Goal: Information Seeking & Learning: Learn about a topic

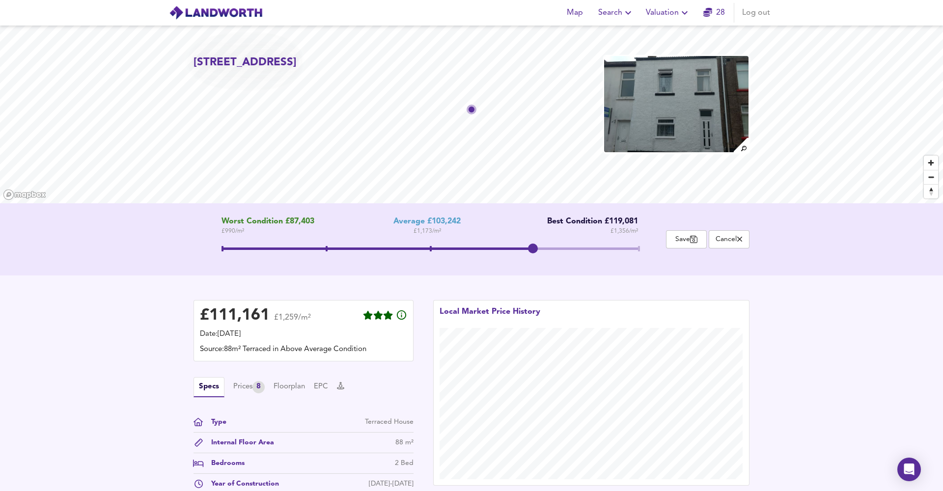
click at [612, 10] on span "Search" at bounding box center [616, 13] width 36 height 14
click at [598, 32] on li "New Search" at bounding box center [616, 36] width 97 height 18
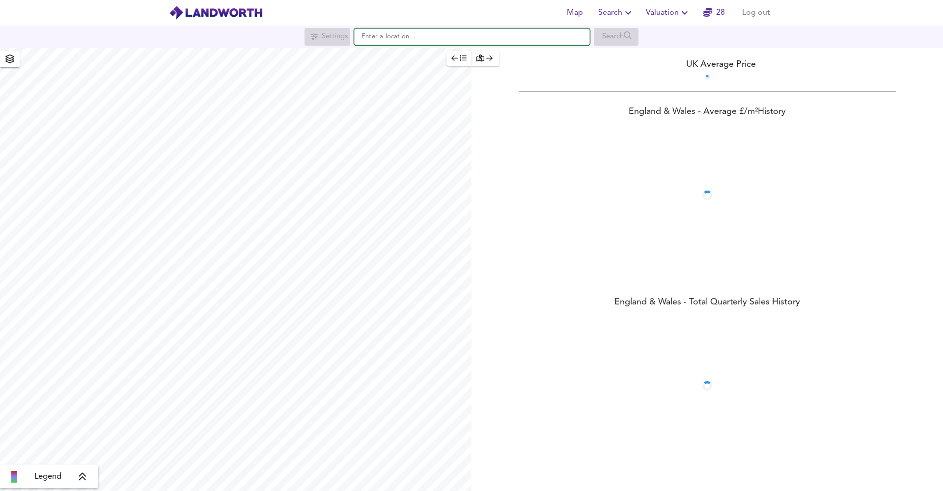
click at [411, 42] on input "text" at bounding box center [472, 36] width 236 height 17
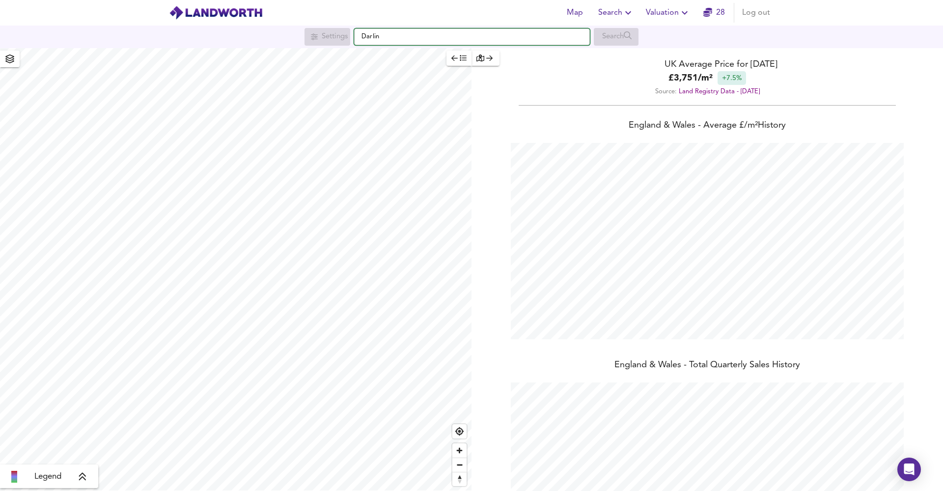
scroll to position [491, 943]
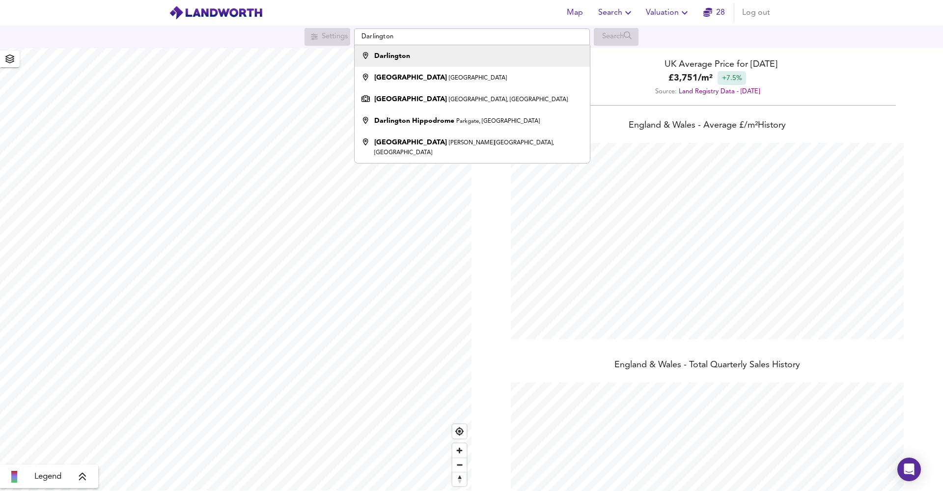
click at [503, 66] on li "Darlington" at bounding box center [471, 56] width 235 height 22
type input "Darlington"
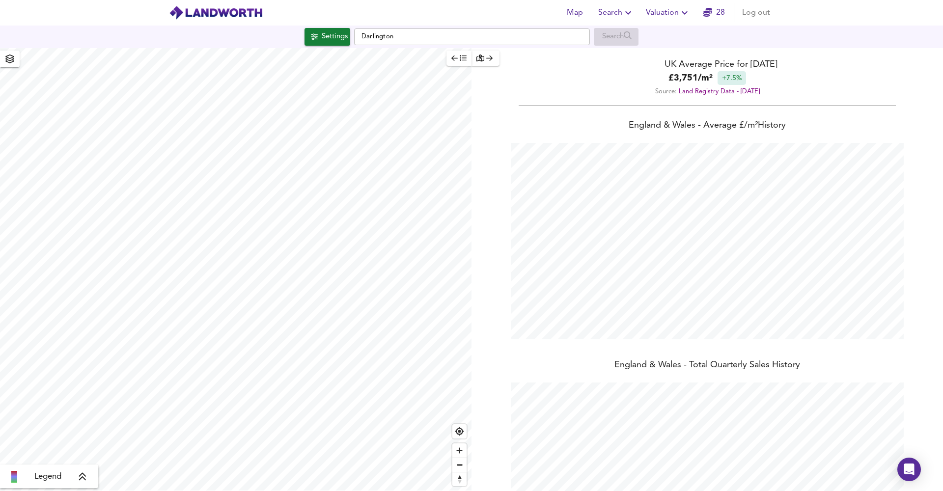
checkbox input "false"
checkbox input "true"
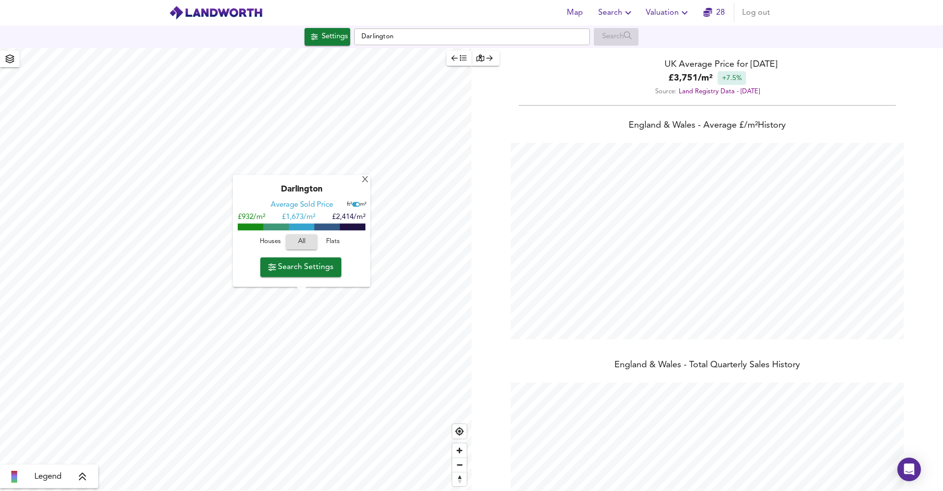
click at [474, 295] on div "X Darlington Average Sold Price ft² m² £932/m² £ 1,673/m² £2,414/m² Houses All …" at bounding box center [471, 269] width 943 height 443
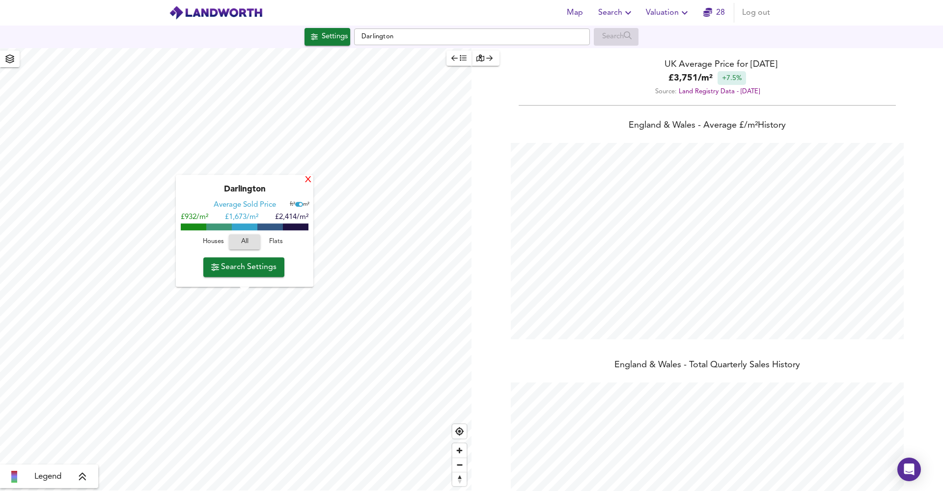
click at [308, 181] on div "X" at bounding box center [308, 180] width 8 height 9
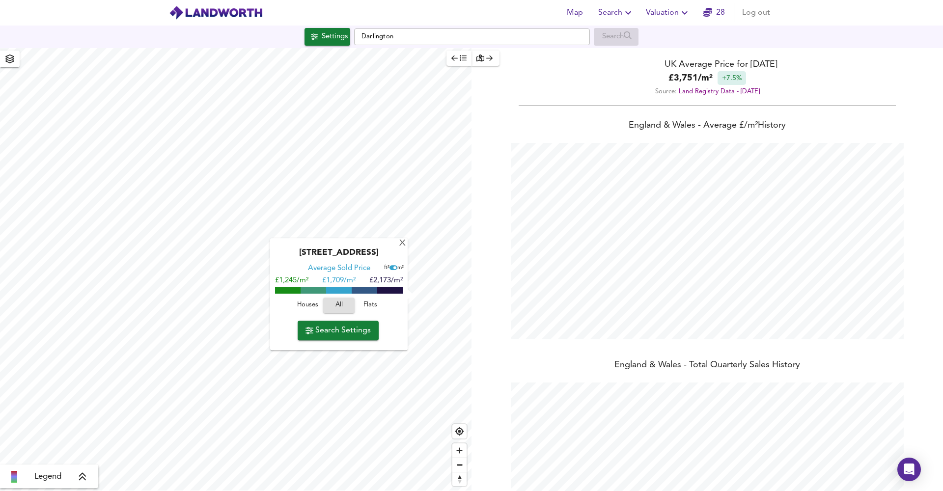
scroll to position [0, 0]
click at [403, 245] on div "X" at bounding box center [402, 243] width 8 height 9
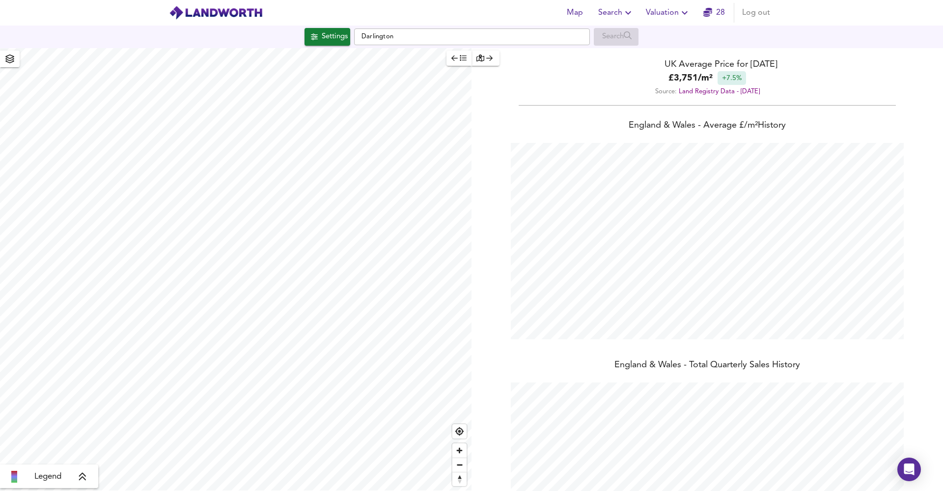
click at [331, 32] on div "Map Search Valuation 28 Log out Settings Darlington Search X Edinburgh Drive, D…" at bounding box center [471, 245] width 943 height 491
type input "2874"
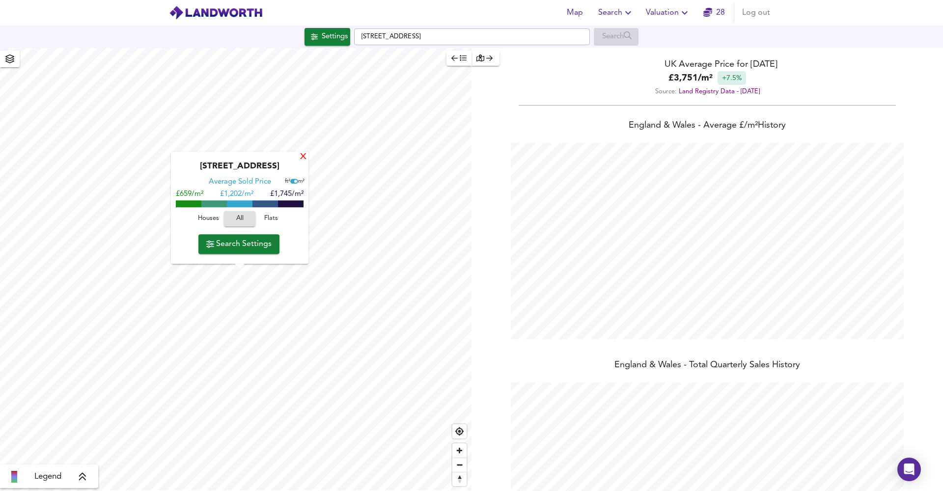
click at [303, 161] on div "X" at bounding box center [303, 157] width 8 height 9
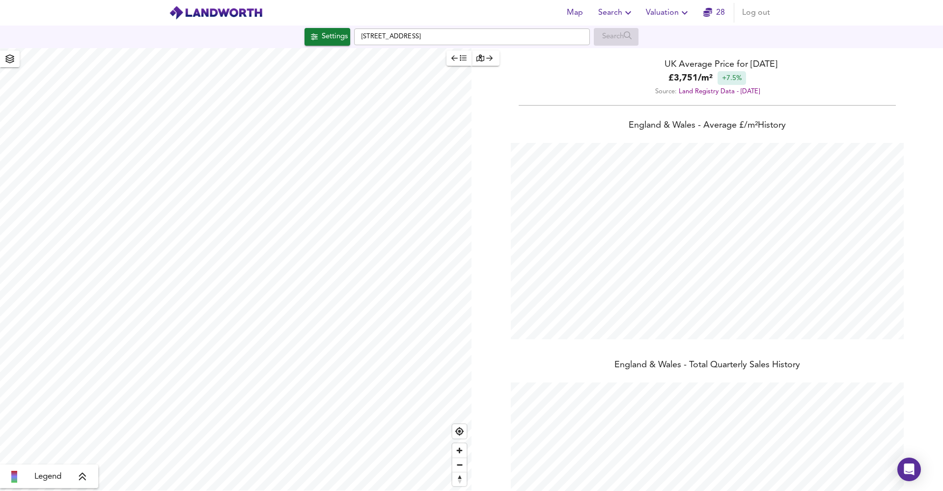
click at [710, 13] on icon "button" at bounding box center [707, 12] width 9 height 9
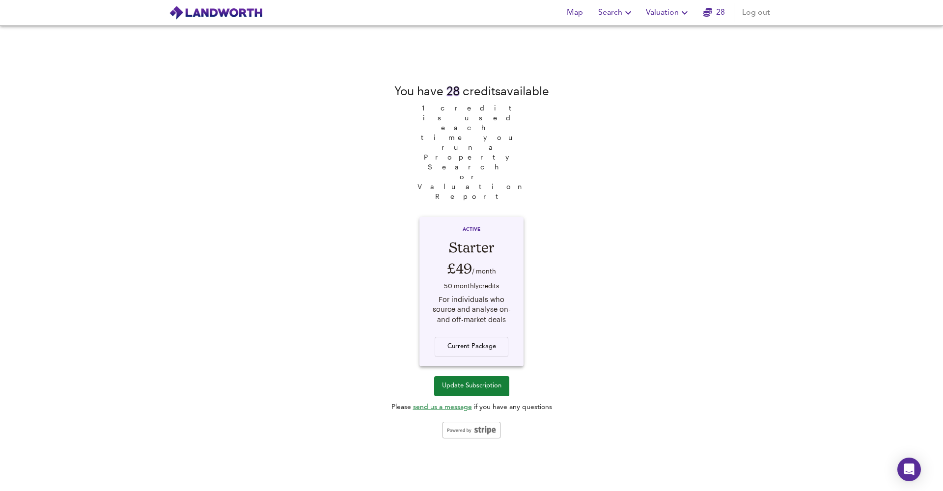
click at [616, 13] on span "Search" at bounding box center [616, 13] width 36 height 14
click at [584, 13] on span "Map" at bounding box center [575, 13] width 24 height 14
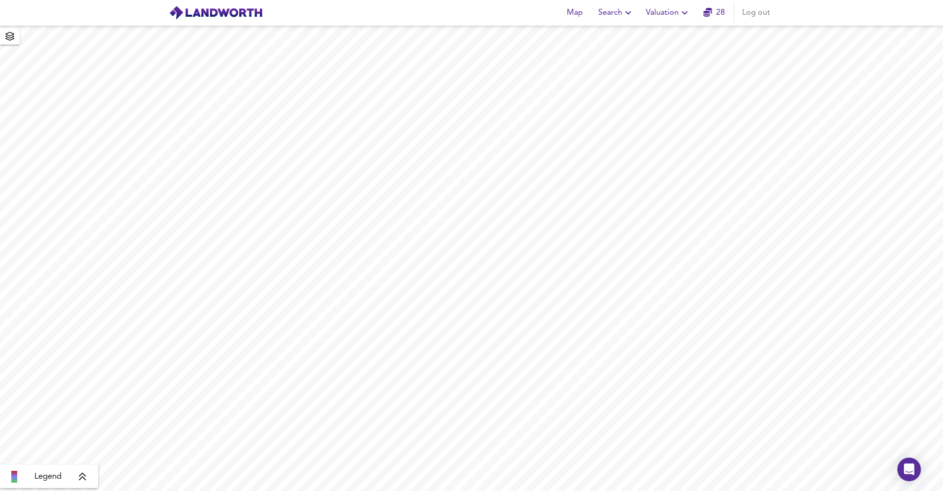
click at [602, 10] on span "Search" at bounding box center [616, 13] width 36 height 14
click at [601, 31] on li "New Search" at bounding box center [616, 36] width 97 height 18
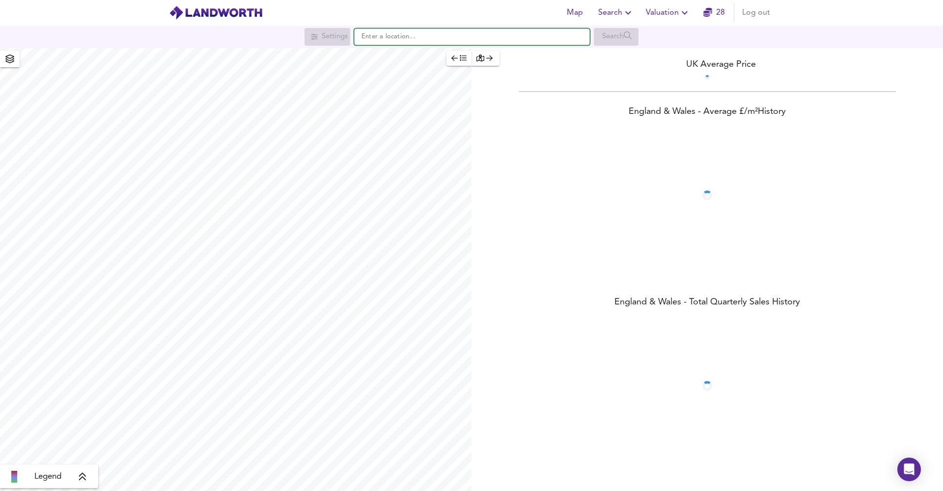
click at [438, 44] on input "text" at bounding box center [472, 36] width 236 height 17
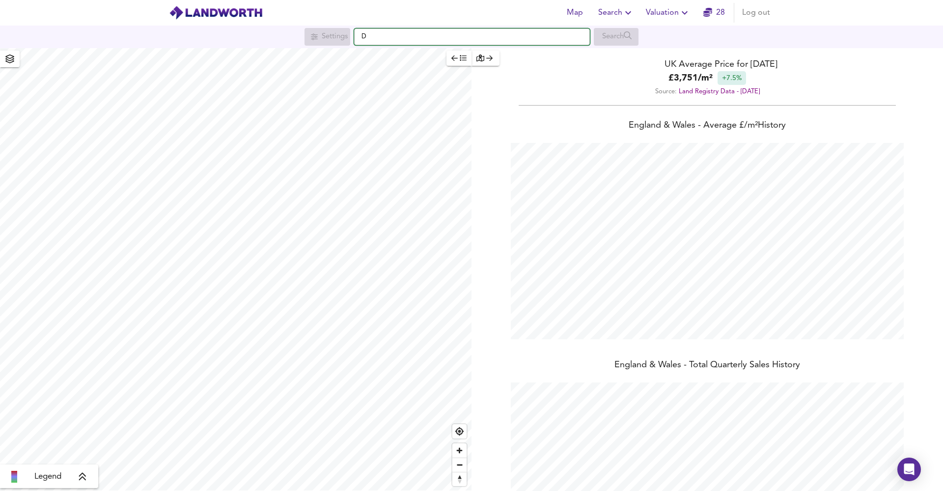
scroll to position [491, 943]
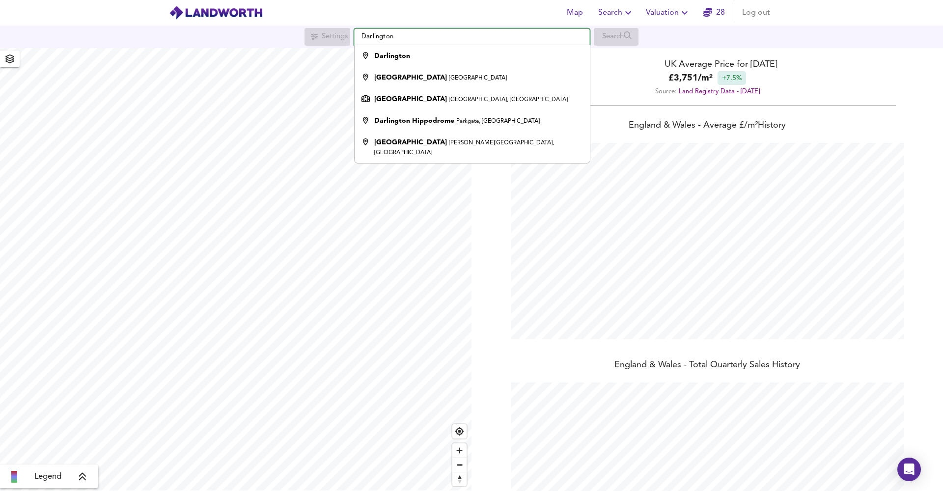
type input "Darlington"
drag, startPoint x: 427, startPoint y: 2, endPoint x: 430, endPoint y: 55, distance: 53.1
click at [430, 55] on div "Darlington" at bounding box center [469, 56] width 225 height 10
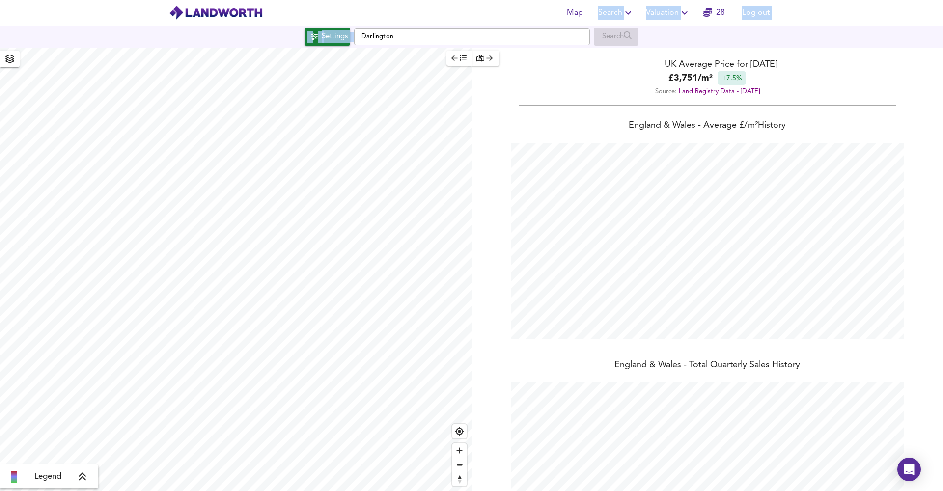
checkbox input "false"
checkbox input "true"
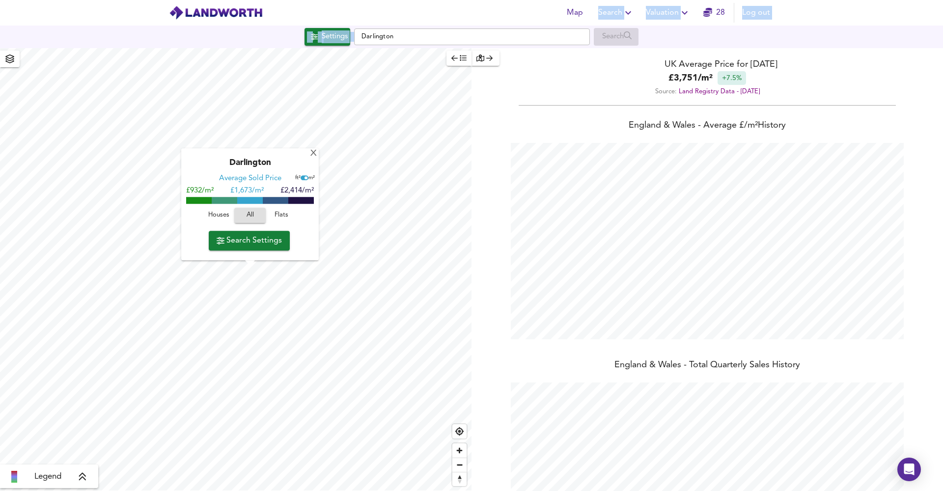
scroll to position [0, 0]
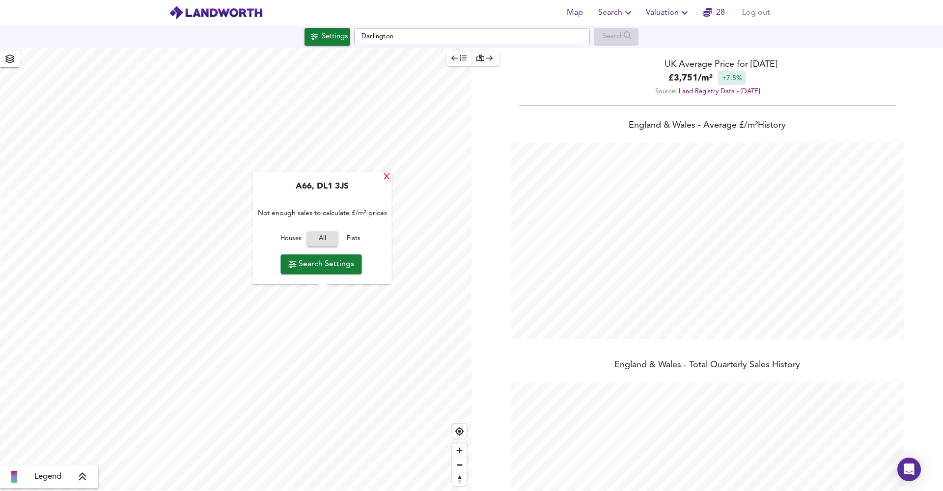
click at [385, 178] on div "X" at bounding box center [386, 177] width 8 height 9
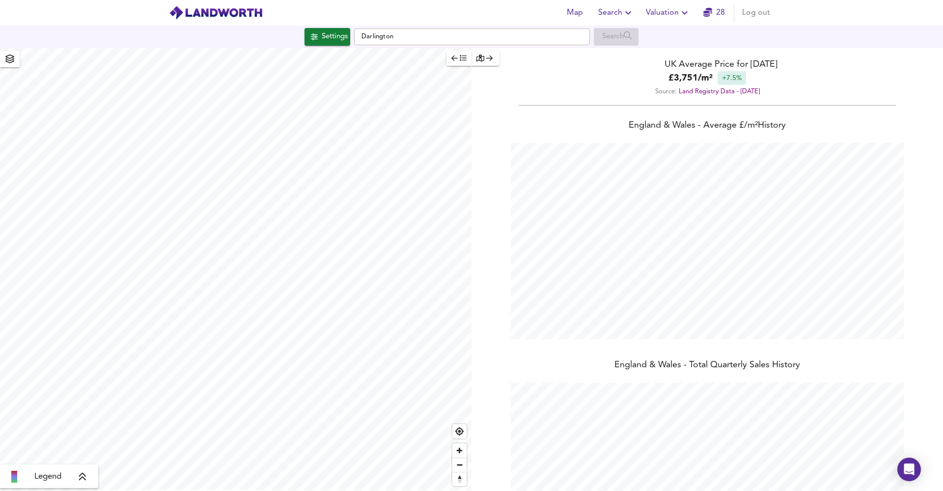
click at [313, 34] on span "Settings" at bounding box center [327, 36] width 41 height 13
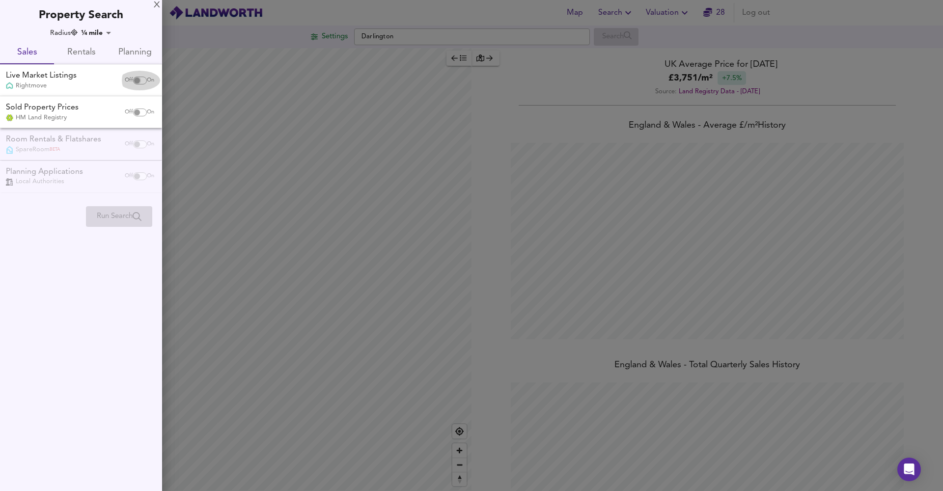
click at [142, 81] on input "checkbox" at bounding box center [137, 81] width 24 height 8
checkbox input "true"
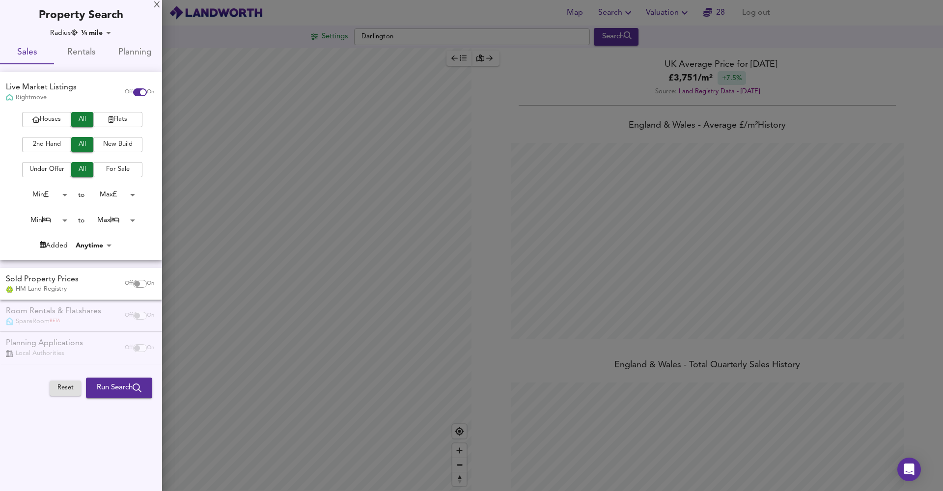
click at [133, 386] on icon "submit" at bounding box center [137, 387] width 9 height 9
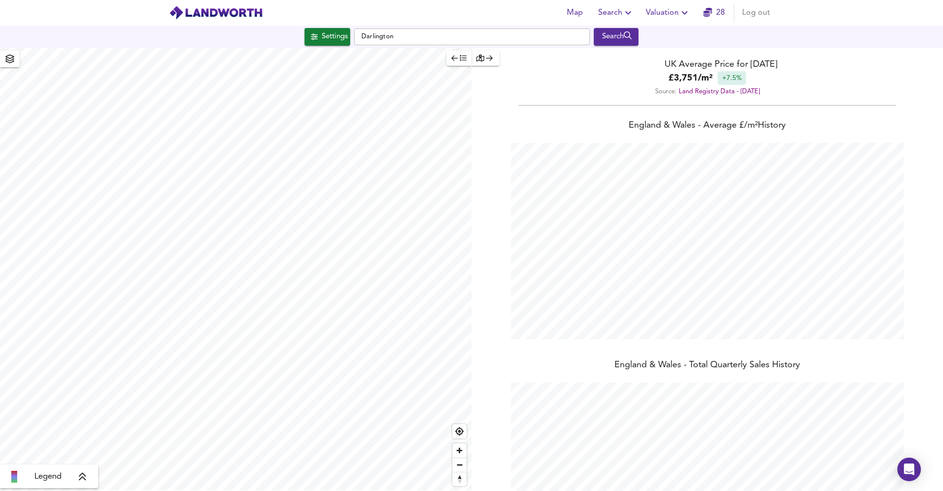
click at [312, 38] on icon "button" at bounding box center [314, 36] width 7 height 7
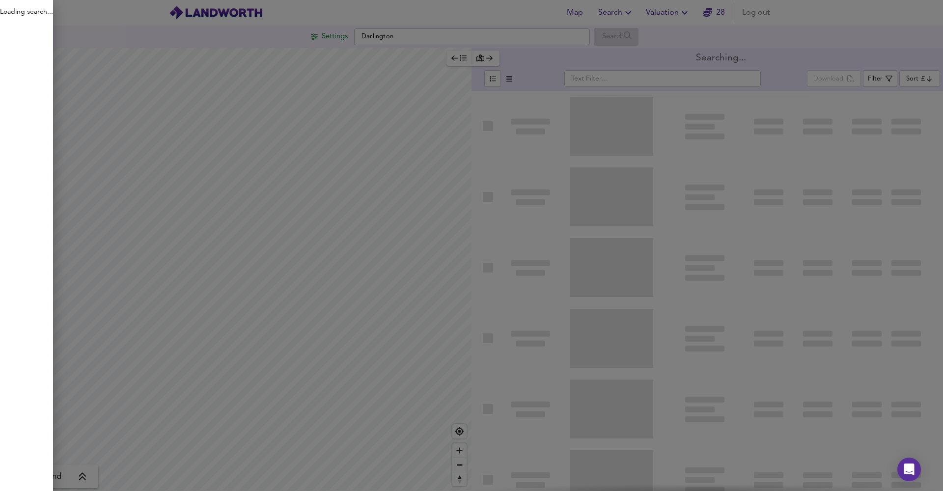
type input "bestdeal"
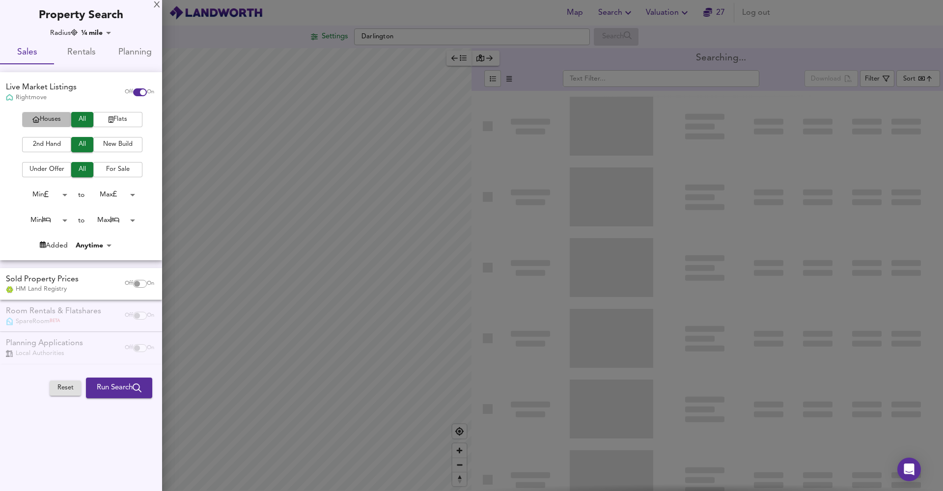
click at [50, 118] on span "Houses" at bounding box center [46, 119] width 39 height 11
click at [53, 192] on body "Map Search Valuation 27 Log out Settings Darlington Search Legend Searching... …" at bounding box center [471, 245] width 943 height 491
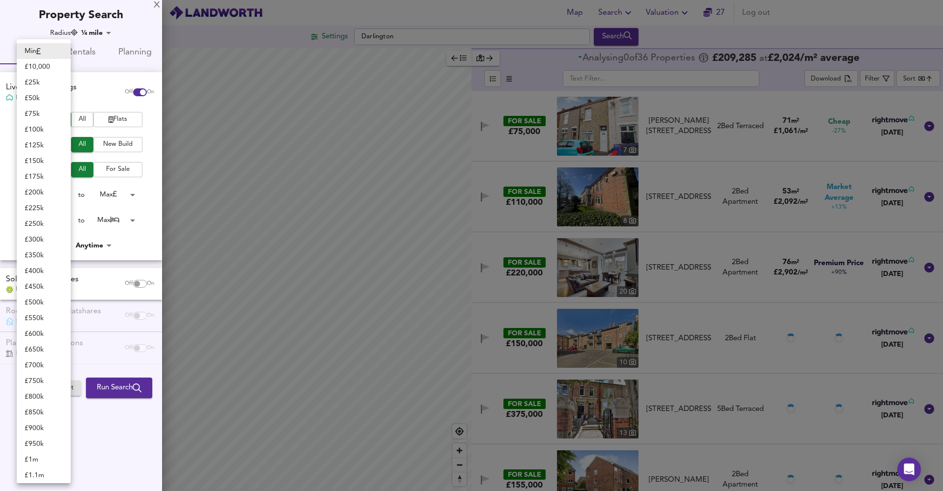
click at [134, 240] on div at bounding box center [471, 245] width 943 height 491
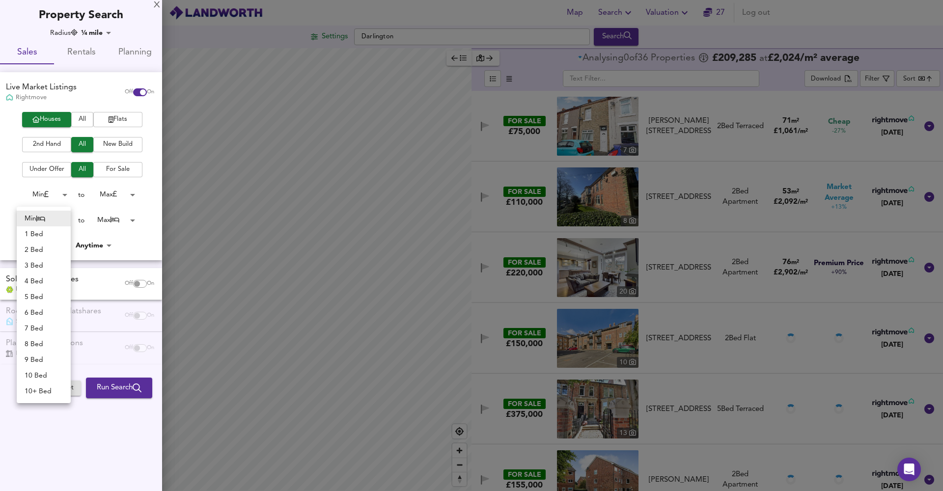
click at [54, 218] on body "Map Search Valuation 27 Log out Settings Darlington Search Legend Analysing 0 o…" at bounding box center [471, 245] width 943 height 491
click at [51, 248] on li "2 Bed" at bounding box center [44, 250] width 54 height 16
type input "2"
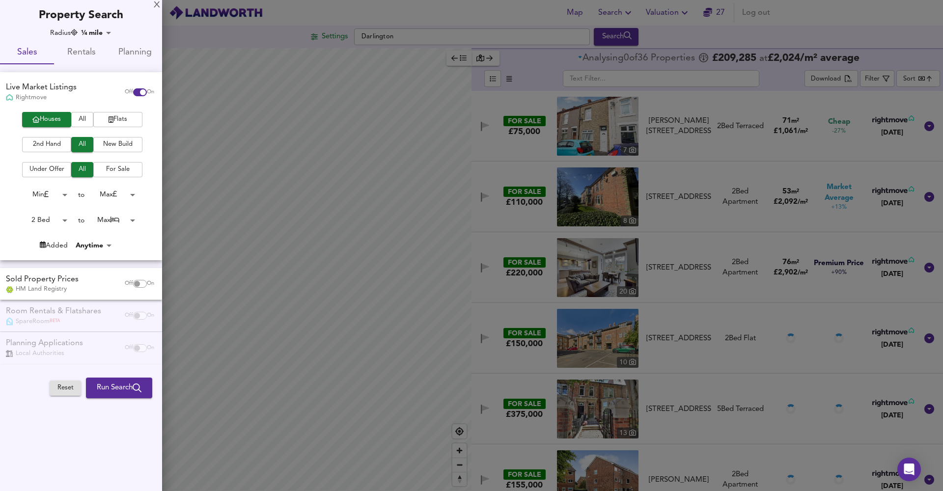
click at [117, 217] on body "Map Search Valuation 27 Log out Settings Darlington Search Legend Analysing 0 o…" at bounding box center [471, 245] width 943 height 491
click at [111, 108] on li "4 Bed" at bounding box center [111, 109] width 54 height 16
type input "4"
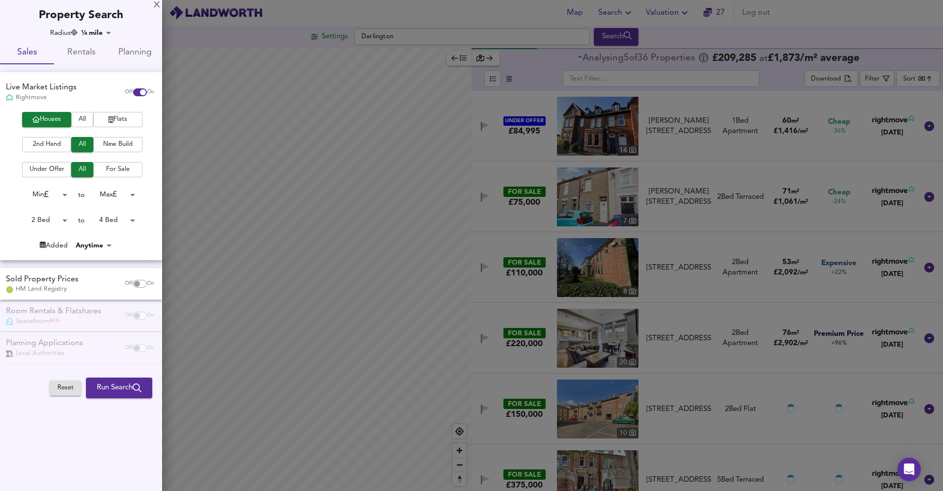
click at [54, 190] on body "Map Search Valuation 27 Log out Settings Darlington Search Legend Analysing 5 o…" at bounding box center [471, 245] width 943 height 491
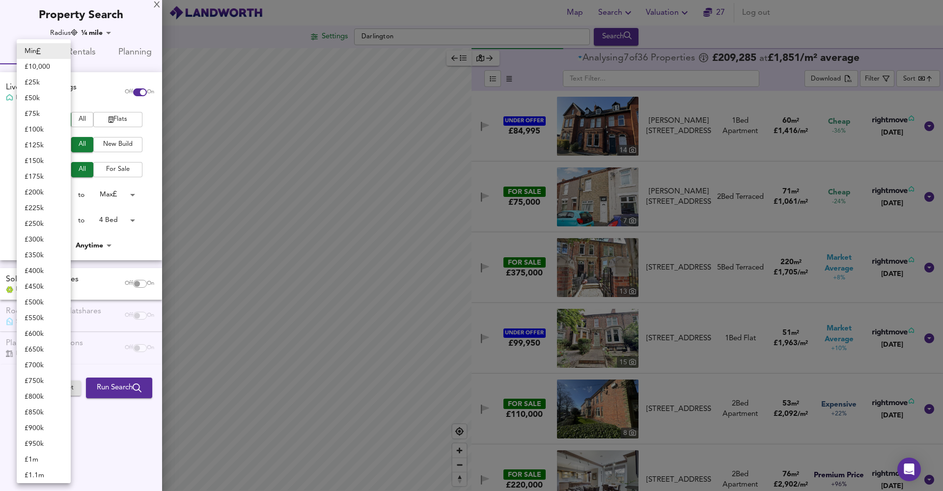
click at [123, 191] on div at bounding box center [471, 245] width 943 height 491
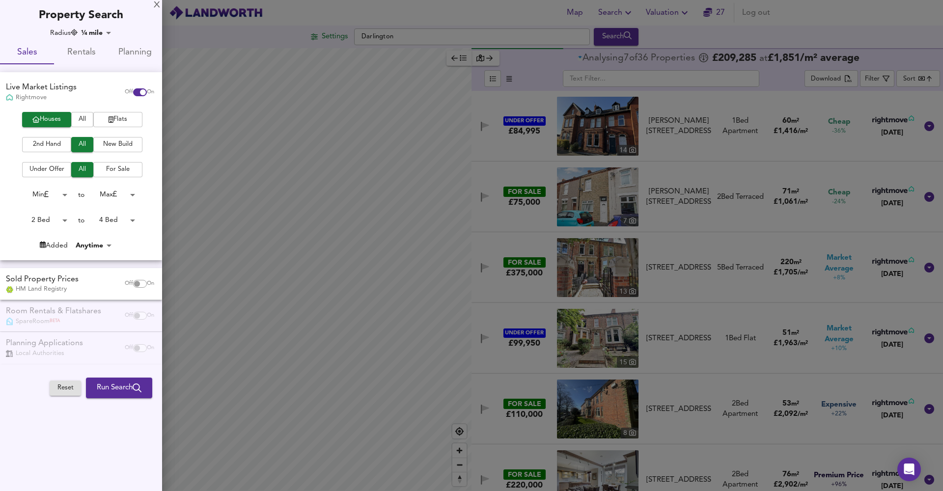
click at [129, 192] on body "Map Search Valuation 27 Log out Settings Darlington Search Legend Analysing 7 o…" at bounding box center [471, 245] width 943 height 491
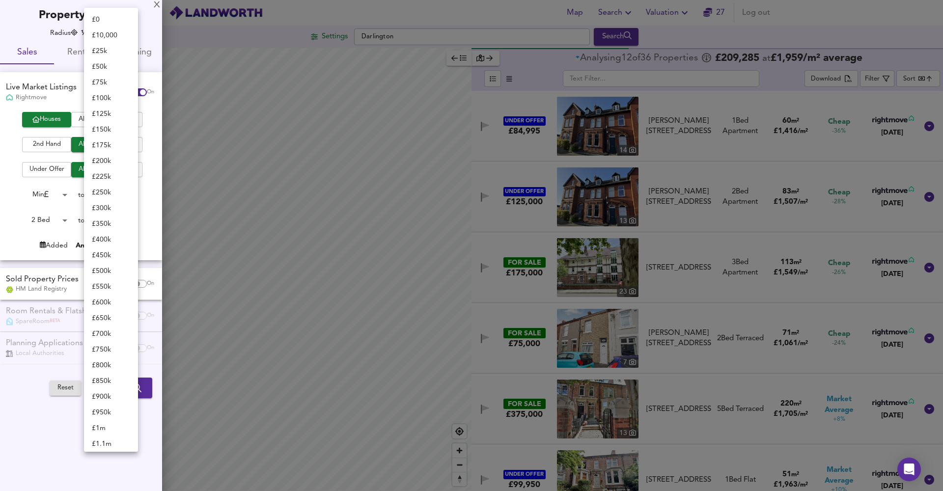
click at [114, 112] on li "£ 125k" at bounding box center [111, 114] width 54 height 16
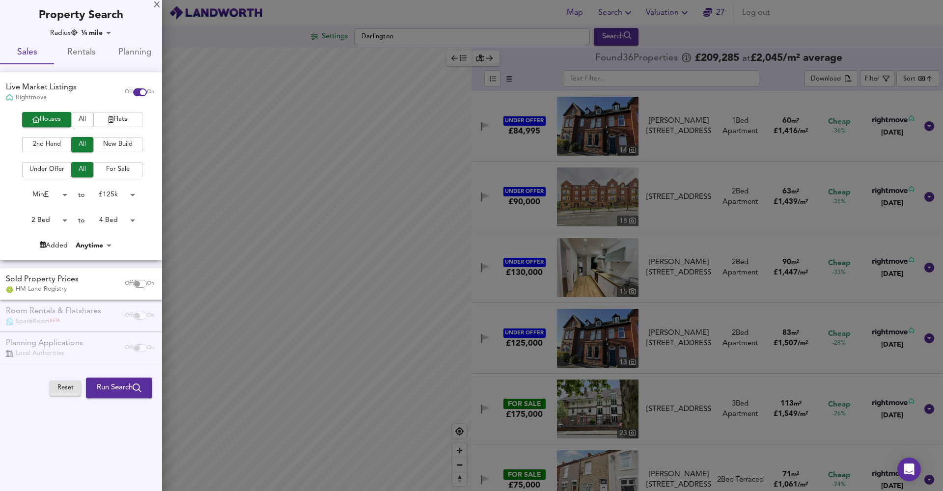
click at [118, 190] on body "Map Search Valuation 27 Log out Settings Darlington Search Legend Found 36 Prop…" at bounding box center [471, 245] width 943 height 491
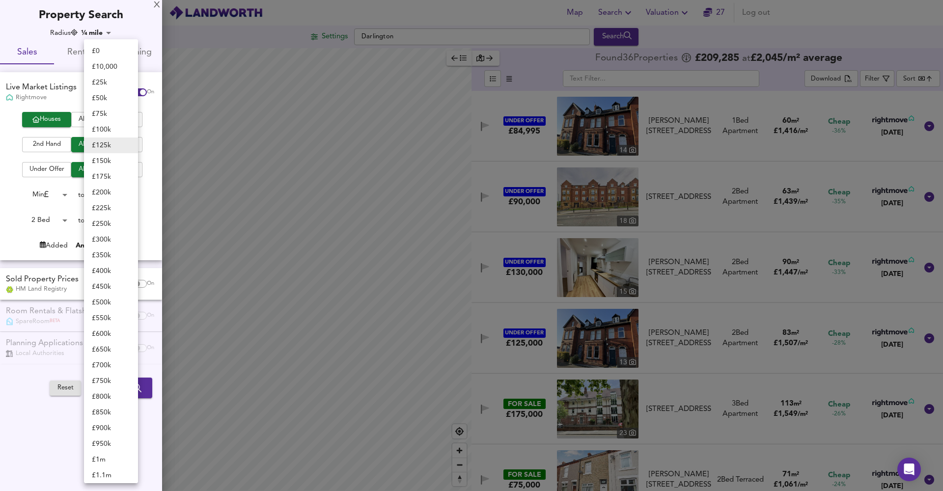
click at [125, 160] on li "£ 150k" at bounding box center [111, 161] width 54 height 16
type input "150000"
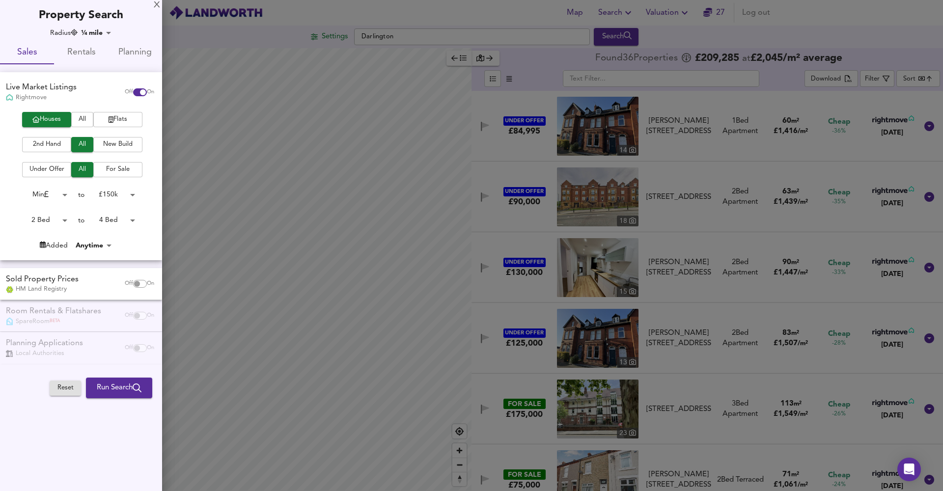
click at [121, 385] on span "Run Search" at bounding box center [119, 387] width 45 height 13
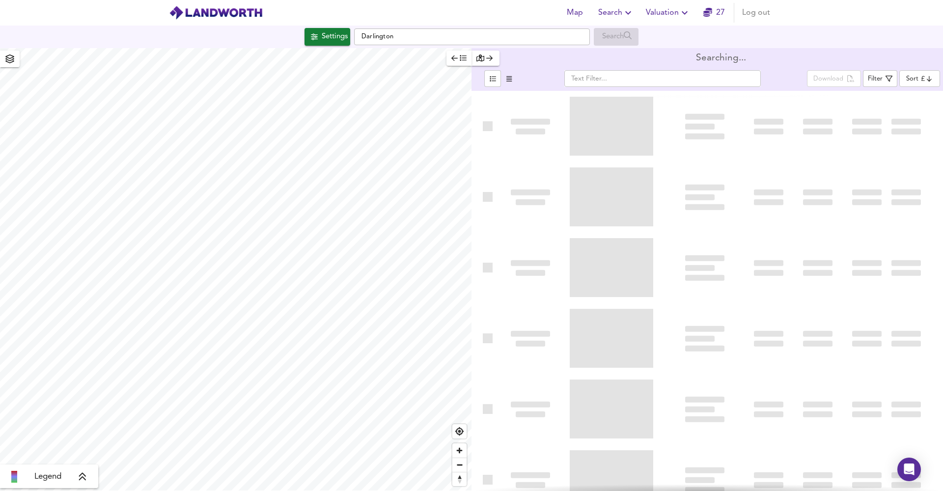
type input "bestdeal"
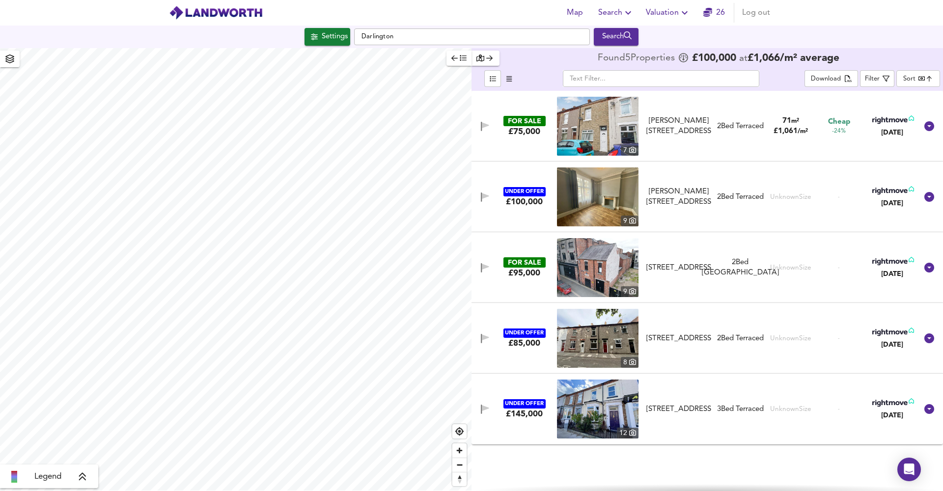
click at [768, 110] on div "FOR SALE £75,000 7 Napier Street, Darlington, DL3 7DW Napier Street, Darlington…" at bounding box center [695, 126] width 444 height 59
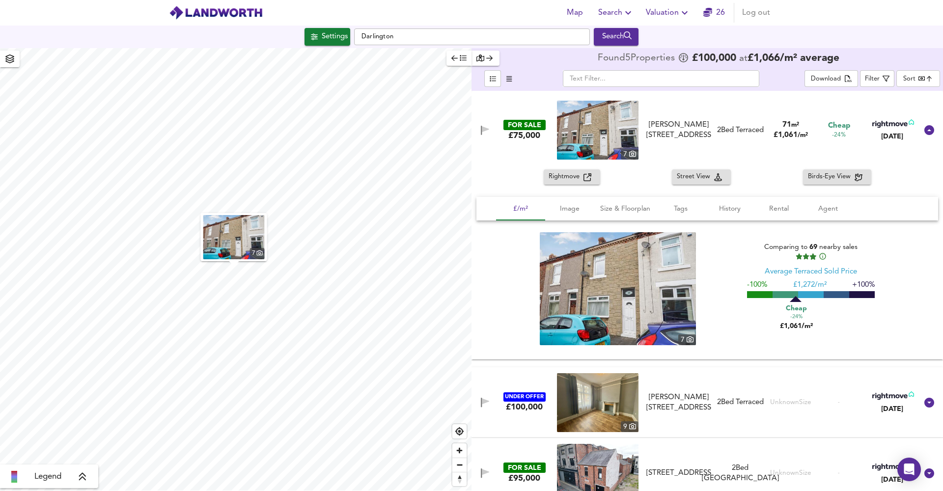
click at [681, 14] on icon "button" at bounding box center [684, 13] width 12 height 12
click at [430, 20] on div "Map Search Valuation New Valuation Report Valuation Report History 26 Log out" at bounding box center [471, 12] width 628 height 25
click at [887, 79] on icon "button" at bounding box center [885, 78] width 7 height 7
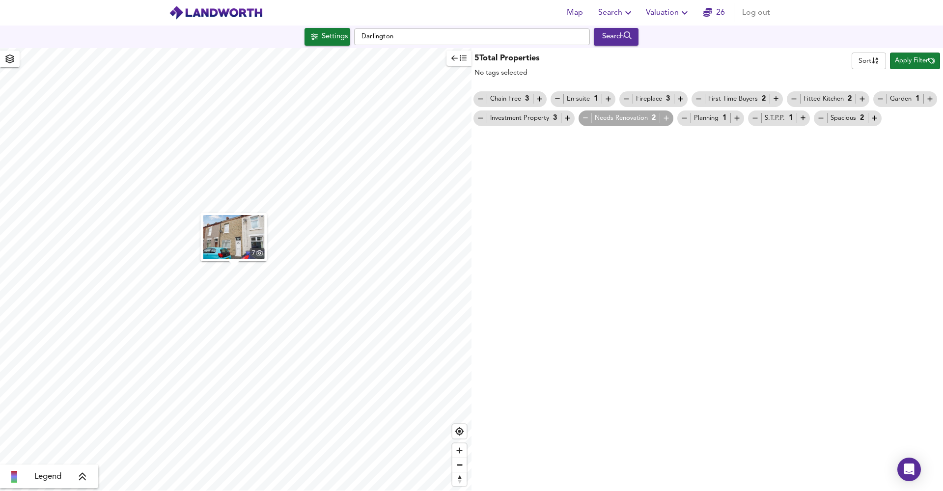
click at [906, 60] on span "Apply Filter" at bounding box center [914, 60] width 40 height 11
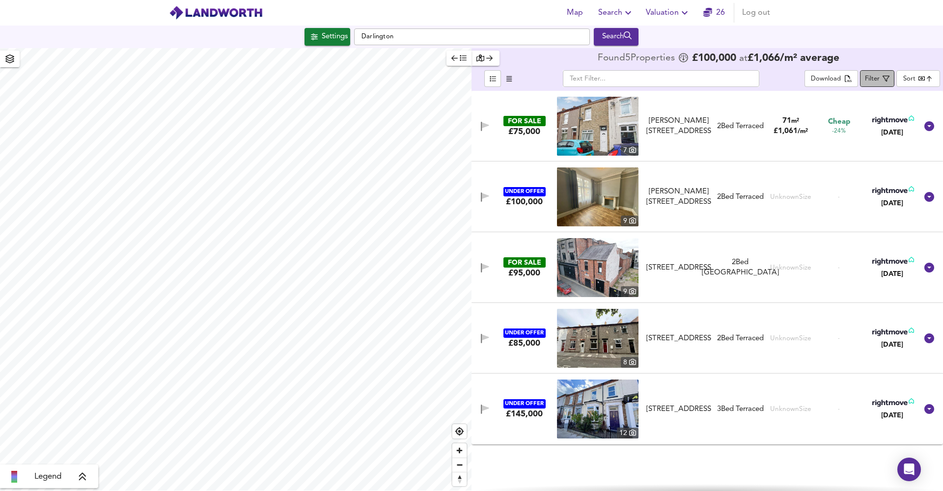
click at [876, 82] on div "Filter" at bounding box center [872, 79] width 15 height 11
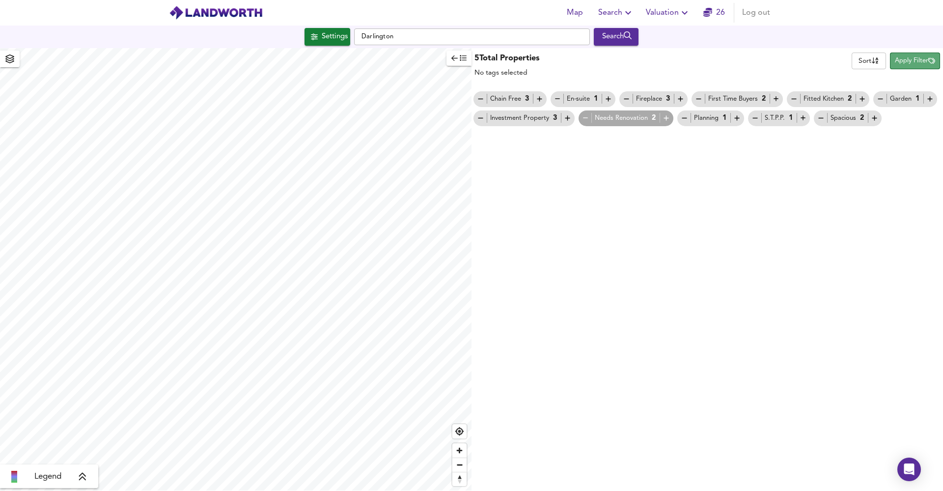
click at [905, 61] on span "Apply Filter" at bounding box center [914, 60] width 40 height 11
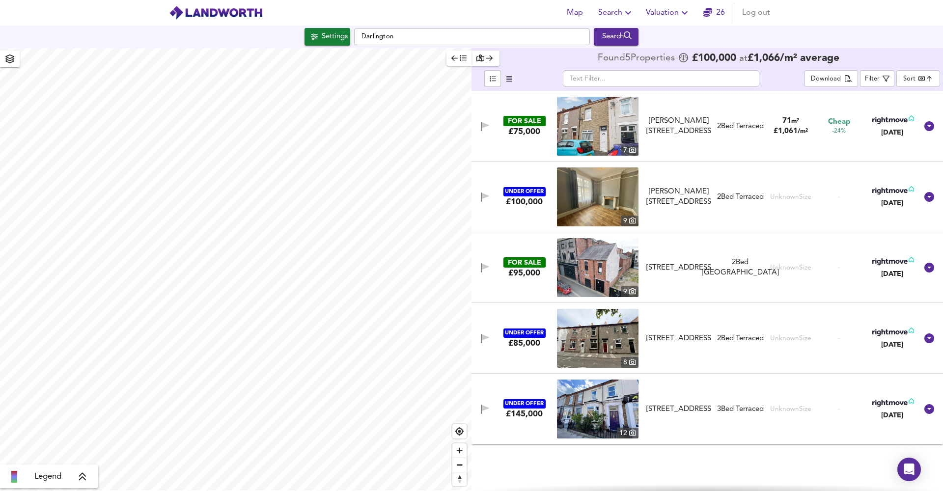
click at [505, 78] on span "button" at bounding box center [509, 78] width 12 height 11
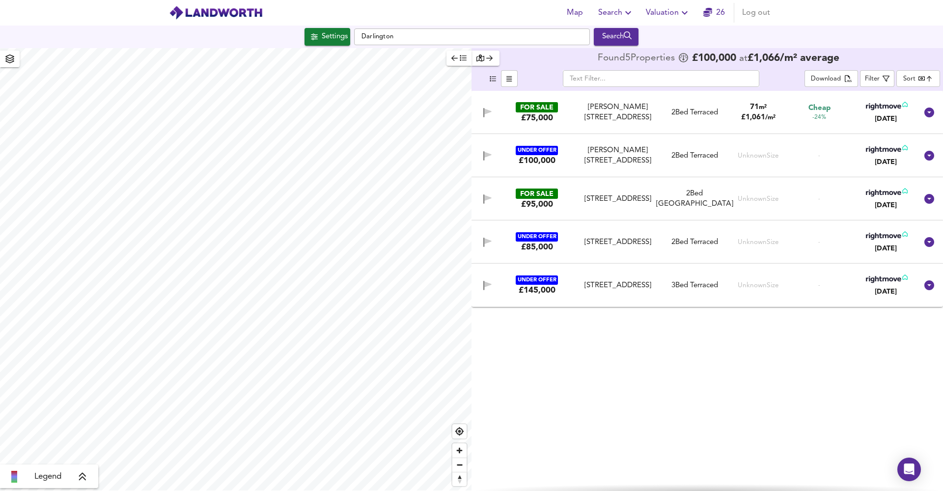
click at [323, 29] on button "Settings" at bounding box center [327, 37] width 46 height 18
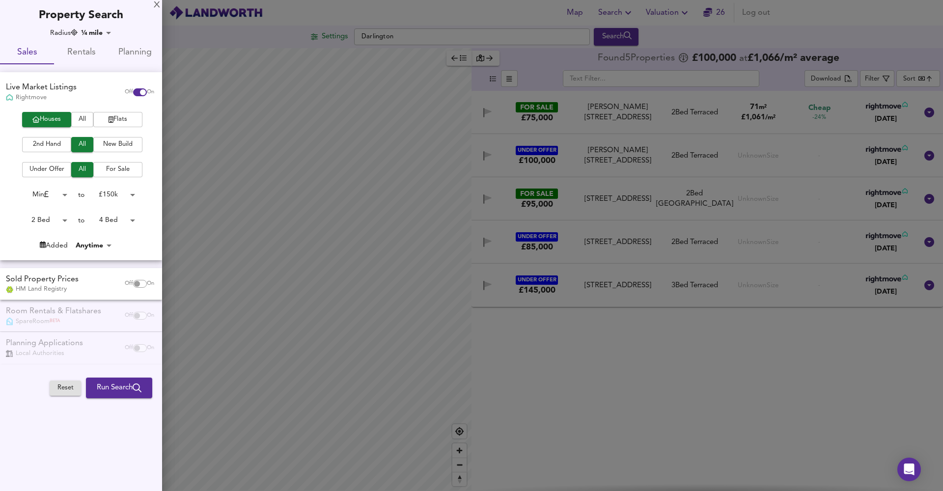
click at [913, 85] on div at bounding box center [471, 245] width 943 height 491
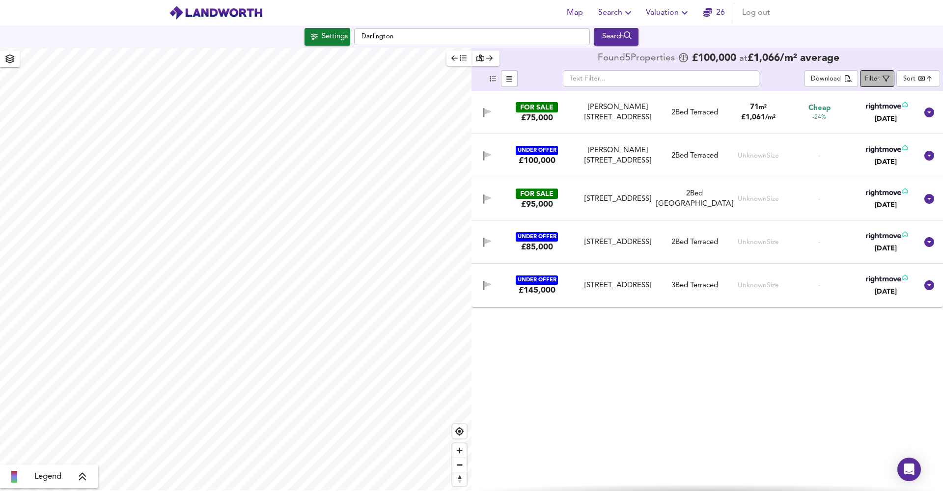
click at [878, 77] on div "Filter" at bounding box center [872, 79] width 15 height 11
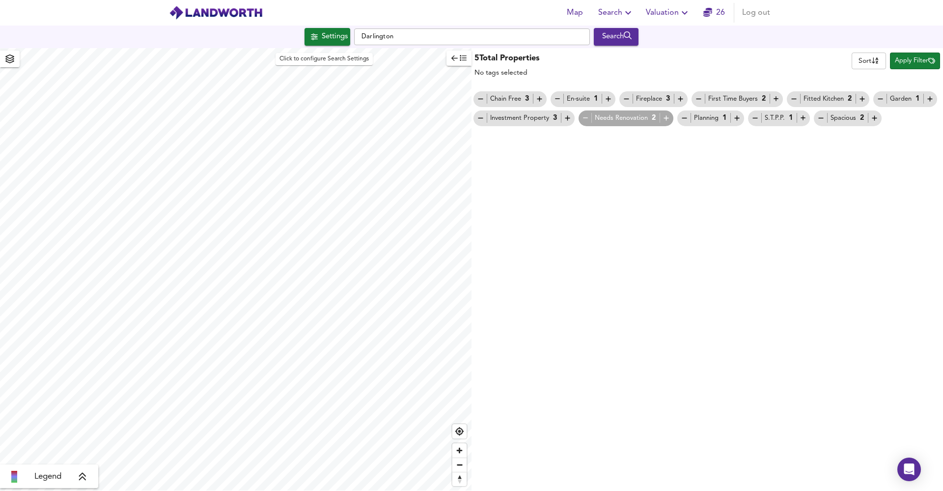
click at [322, 36] on div "Settings" at bounding box center [335, 36] width 26 height 13
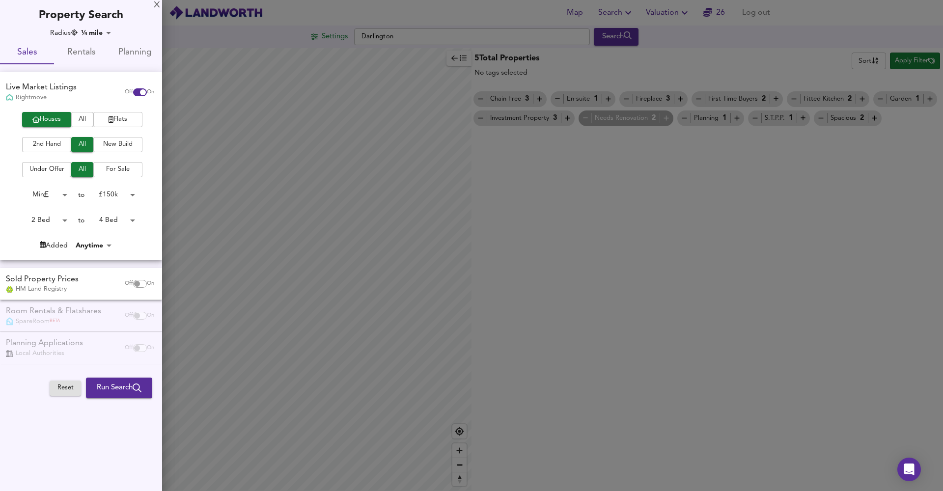
click at [113, 383] on span "Run Search" at bounding box center [119, 387] width 45 height 13
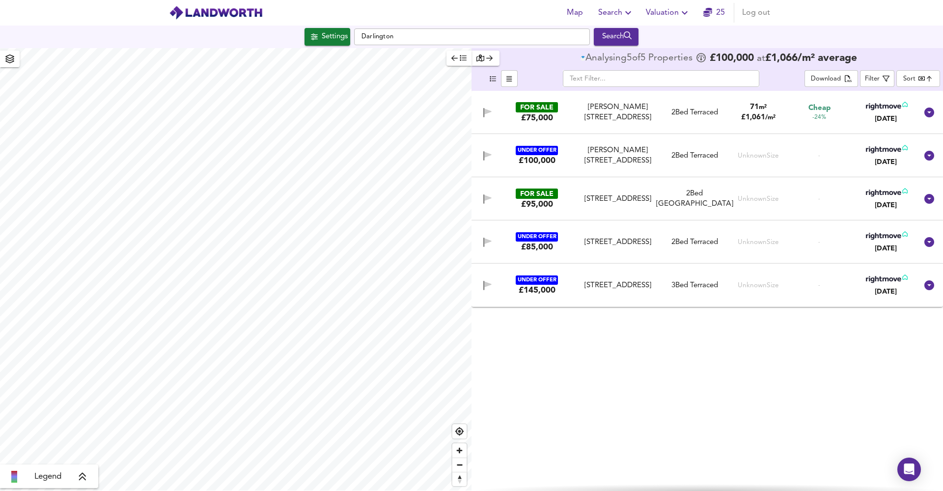
type input "16313"
click at [555, 244] on div "Legend Found 5 Propert ies £ 100,000 at £ 1,066 / m² average ​ Download Filter …" at bounding box center [471, 269] width 943 height 443
click at [627, 36] on div "Search" at bounding box center [616, 36] width 40 height 13
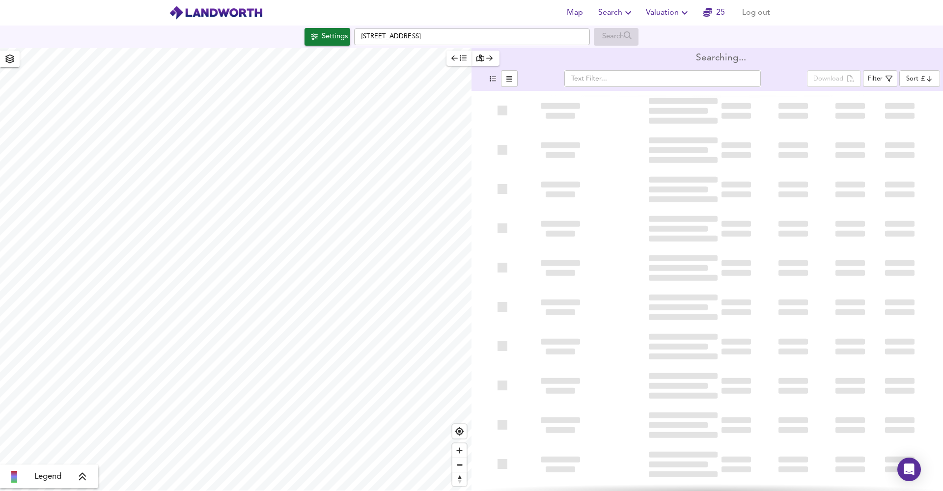
type input "bestdeal"
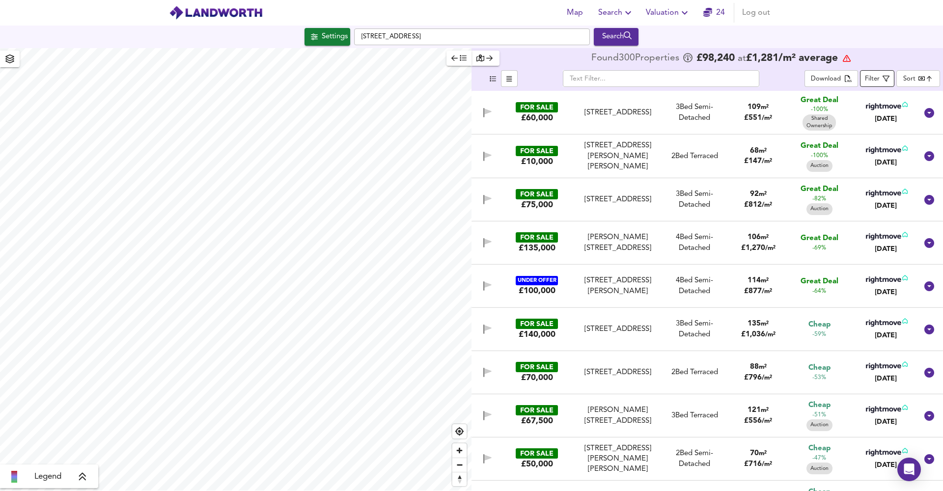
click at [880, 78] on span "Filter" at bounding box center [877, 79] width 25 height 12
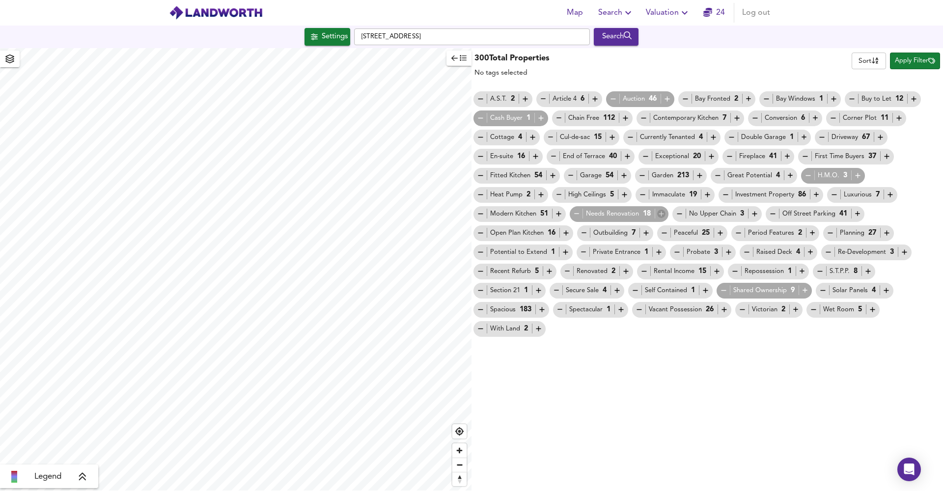
click at [664, 212] on icon "button" at bounding box center [661, 214] width 8 height 8
click at [573, 214] on icon "button" at bounding box center [576, 214] width 8 height 8
click at [662, 213] on icon "button" at bounding box center [661, 214] width 8 height 8
click at [628, 120] on icon "button" at bounding box center [625, 118] width 8 height 8
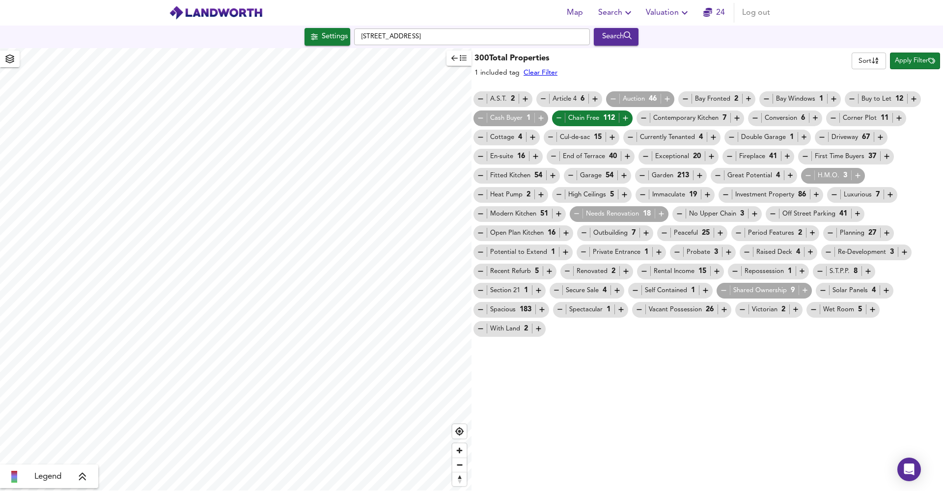
click at [661, 209] on button "button" at bounding box center [661, 213] width 8 height 9
click at [725, 293] on icon "button" at bounding box center [723, 290] width 8 height 8
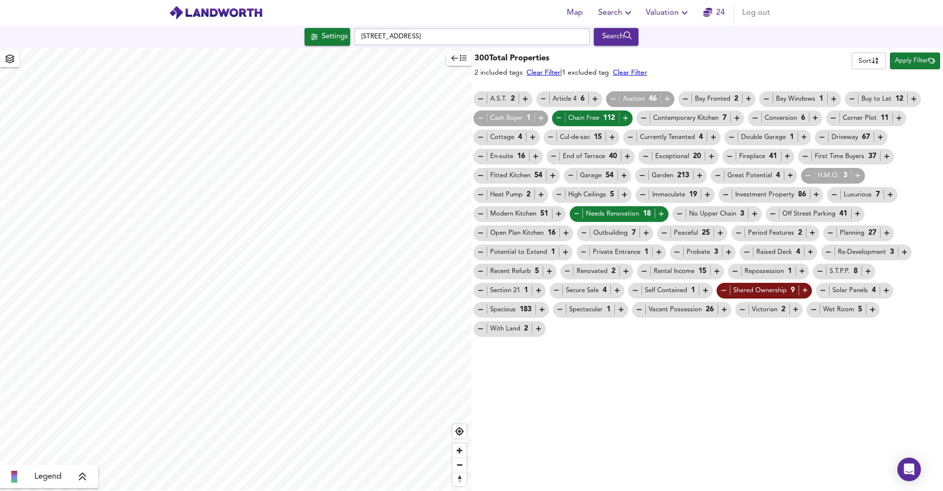
click at [907, 56] on span "Apply Filter" at bounding box center [914, 60] width 40 height 11
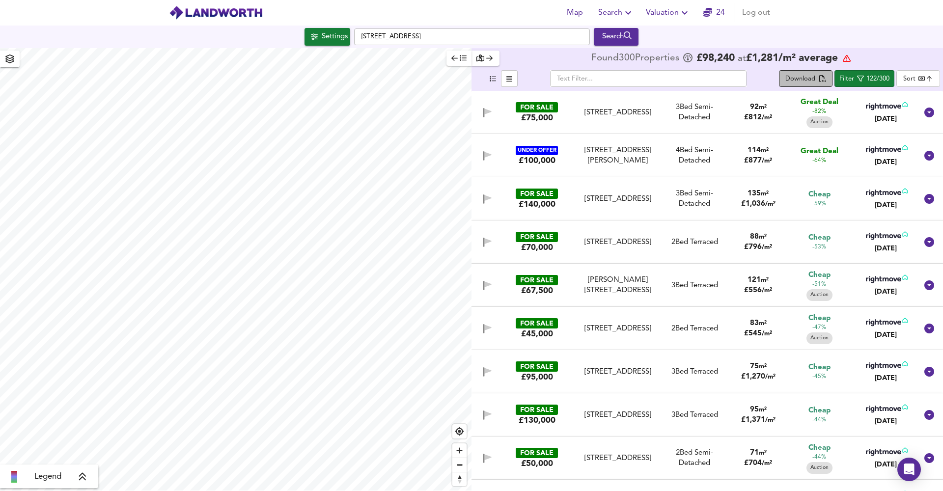
click at [820, 79] on icon "split button" at bounding box center [822, 79] width 7 height 9
click at [853, 84] on div "Filter" at bounding box center [846, 79] width 15 height 11
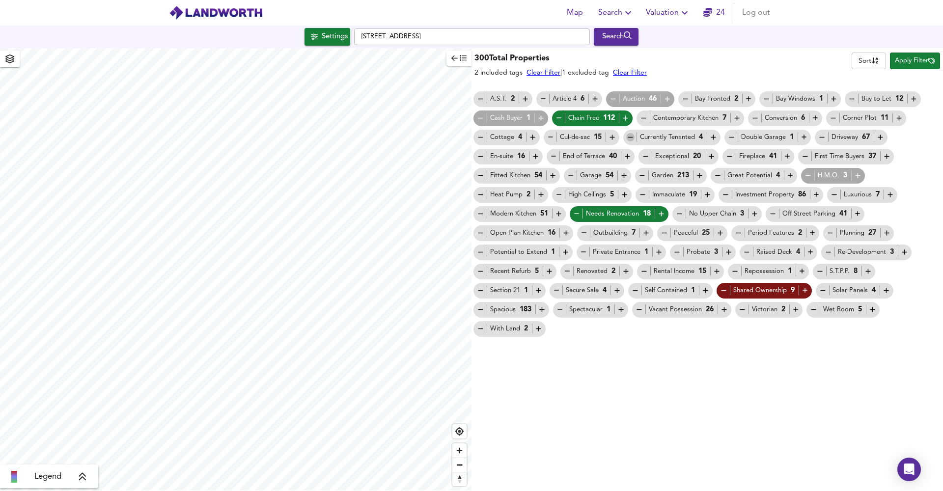
click at [630, 138] on icon "button" at bounding box center [630, 137] width 8 height 8
click at [481, 138] on icon "button" at bounding box center [480, 137] width 8 height 8
click at [479, 216] on icon "button" at bounding box center [480, 214] width 8 height 8
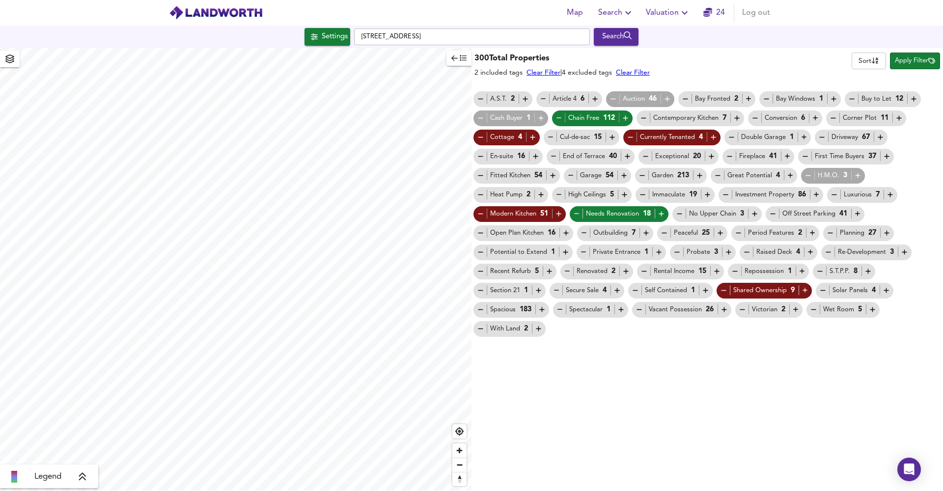
click at [829, 196] on span "Luxurious 7" at bounding box center [862, 195] width 70 height 10
click at [835, 196] on icon "button" at bounding box center [834, 194] width 8 height 8
click at [750, 213] on icon "button" at bounding box center [754, 214] width 8 height 8
click at [720, 309] on icon "button" at bounding box center [724, 309] width 8 height 8
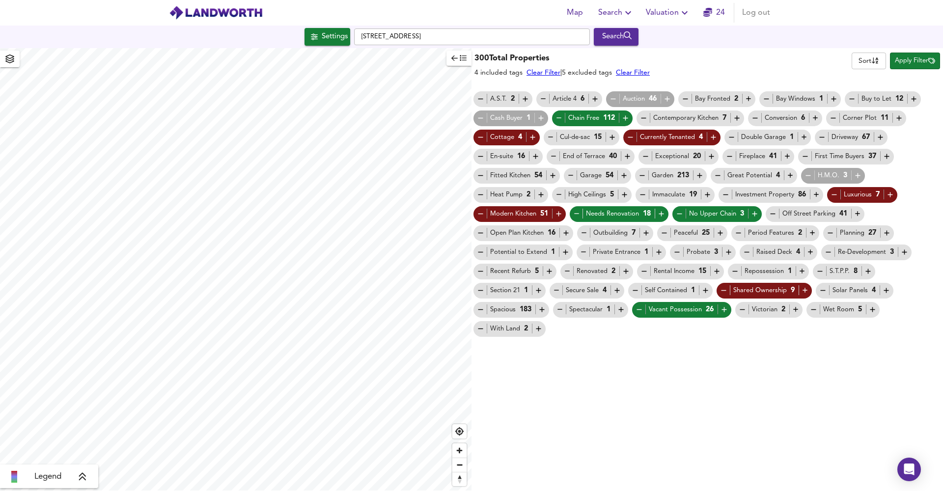
click at [917, 62] on span "Apply Filter" at bounding box center [914, 60] width 40 height 11
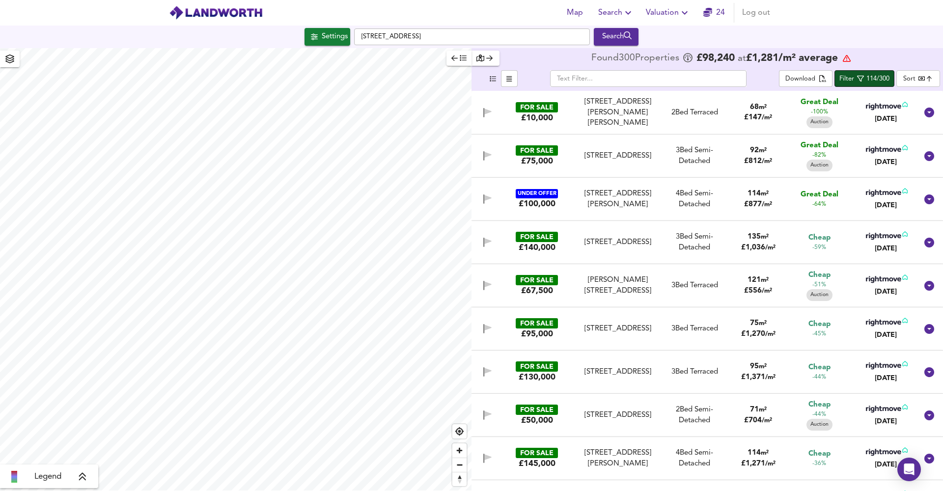
click at [870, 84] on div "114/300" at bounding box center [877, 79] width 23 height 11
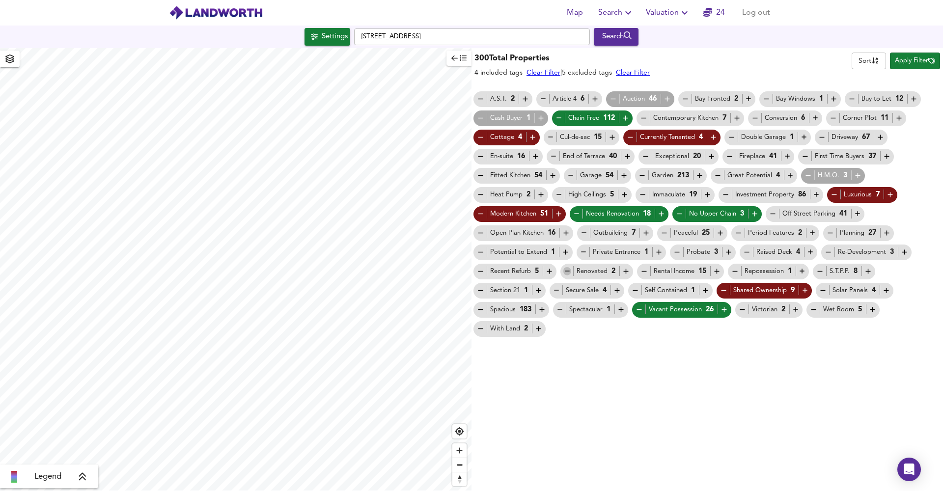
click at [567, 271] on icon "button" at bounding box center [567, 271] width 8 height 8
click at [478, 271] on icon "button" at bounding box center [480, 271] width 8 height 8
click at [911, 65] on span "Apply Filter" at bounding box center [914, 60] width 40 height 11
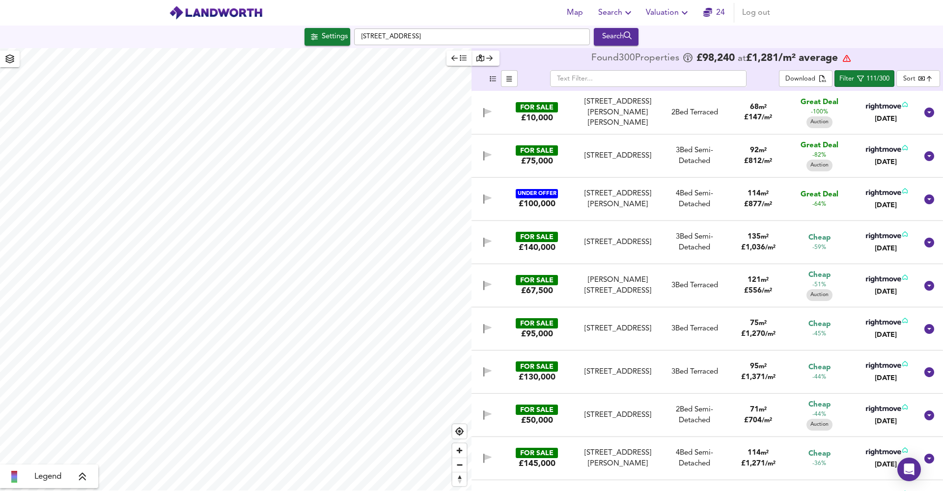
click at [770, 103] on div "68 m² £ 147 / m²" at bounding box center [758, 112] width 64 height 21
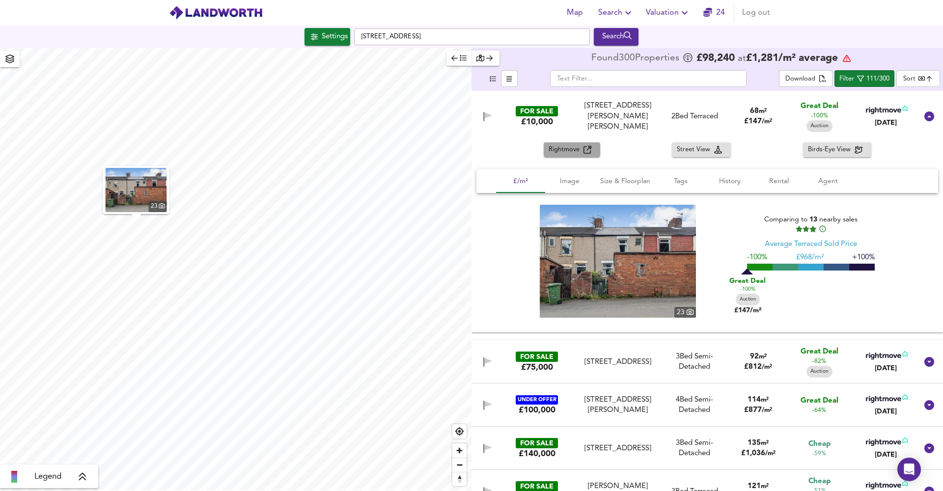
click at [571, 150] on span "Rightmove" at bounding box center [565, 149] width 35 height 11
click at [515, 147] on div "Rightmove Street View Birds-Eye View" at bounding box center [706, 149] width 471 height 15
click at [566, 152] on span "Rightmove" at bounding box center [565, 149] width 35 height 11
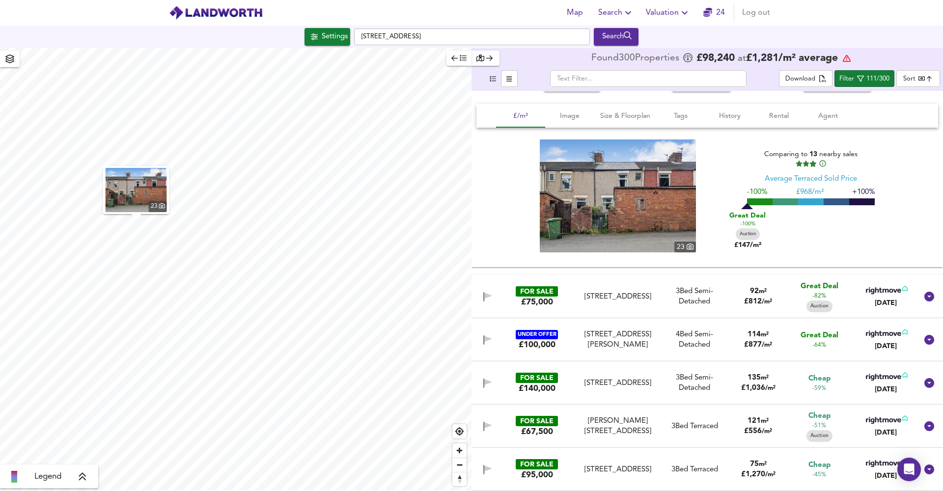
scroll to position [72, 0]
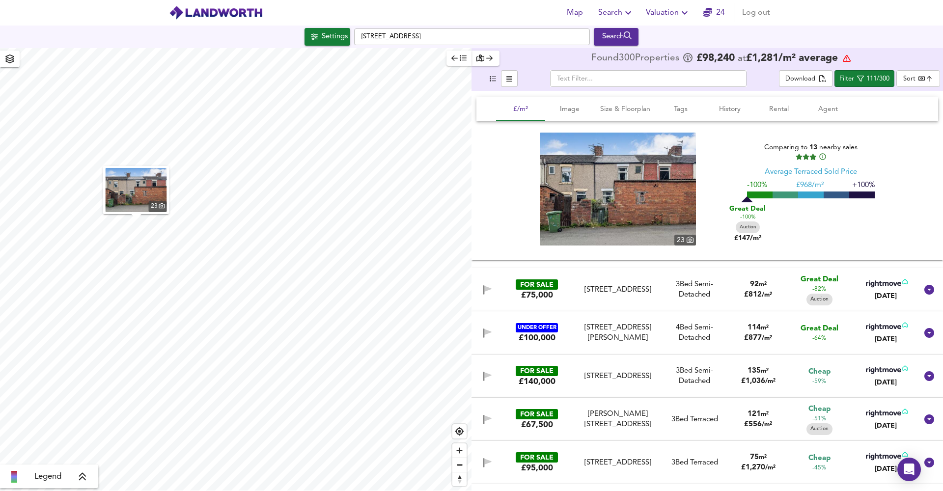
click at [779, 285] on div "92 m² £ 812 / m²" at bounding box center [758, 289] width 64 height 21
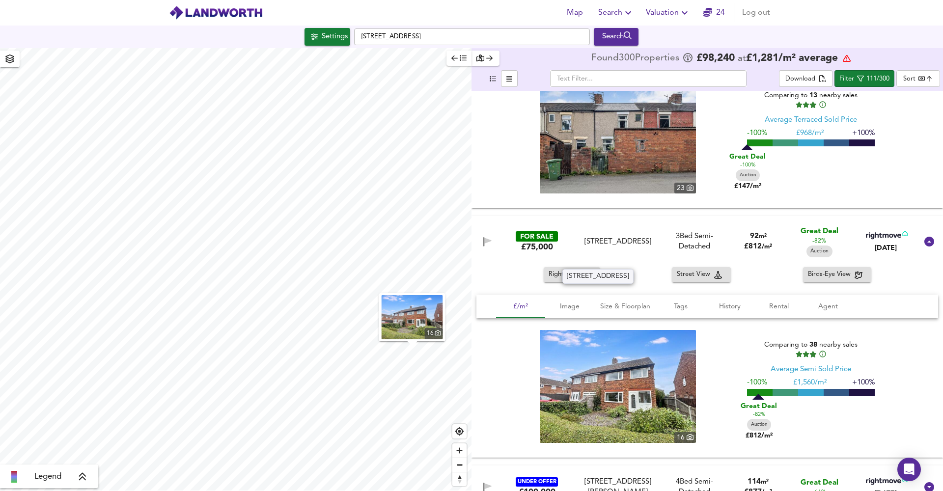
scroll to position [137, 0]
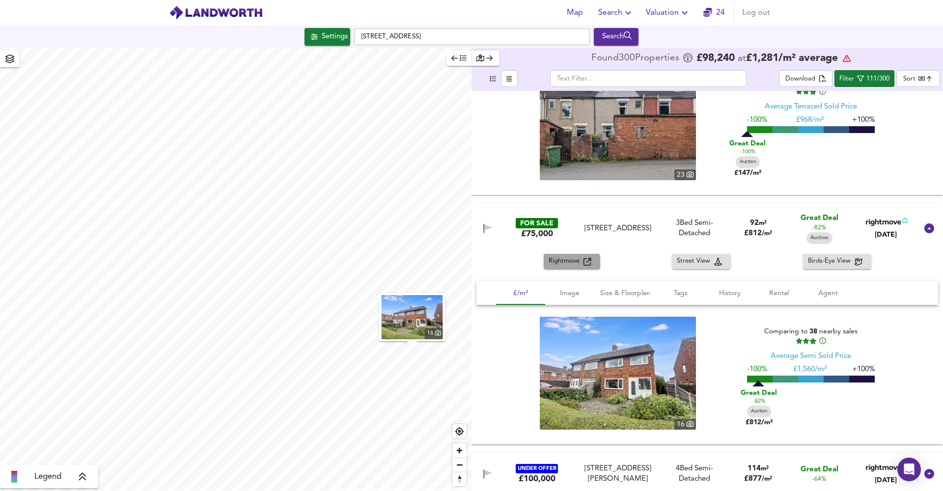
click at [564, 265] on span "Rightmove" at bounding box center [565, 261] width 35 height 11
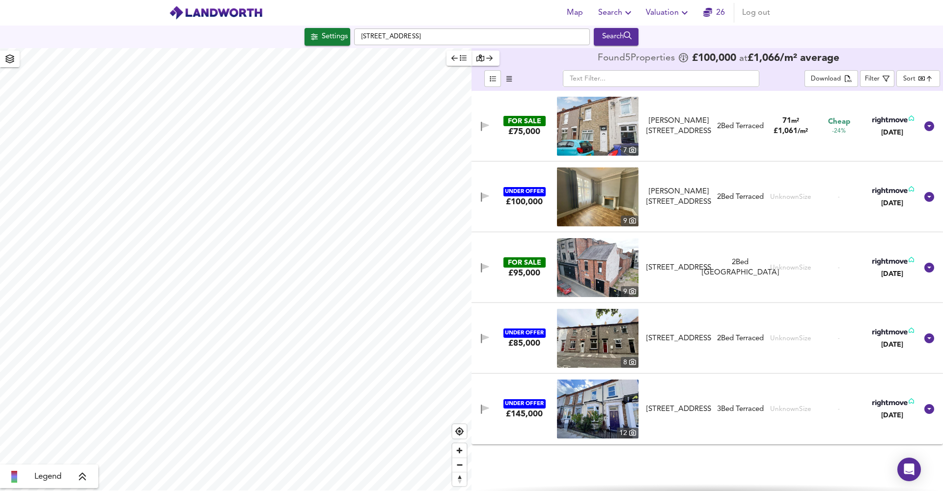
click at [686, 9] on icon "button" at bounding box center [684, 13] width 12 height 12
click at [679, 48] on li "Valuation Report History" at bounding box center [667, 53] width 117 height 18
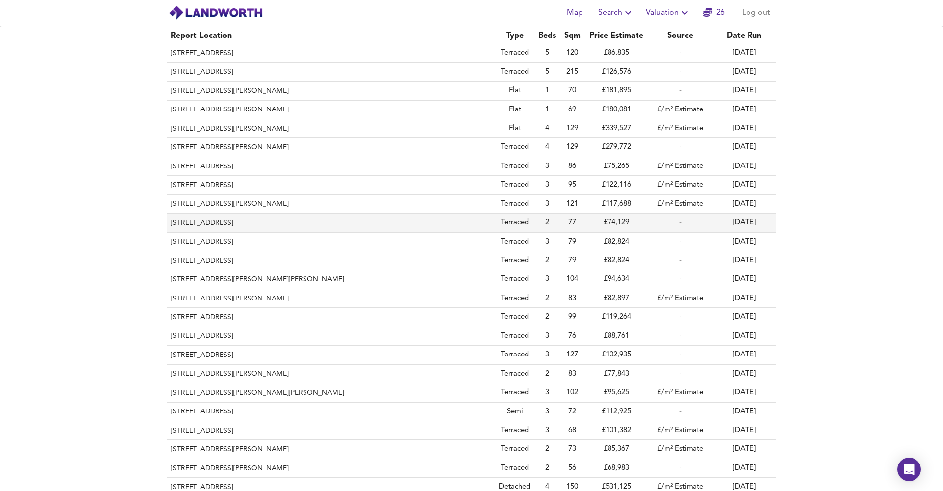
scroll to position [96, 0]
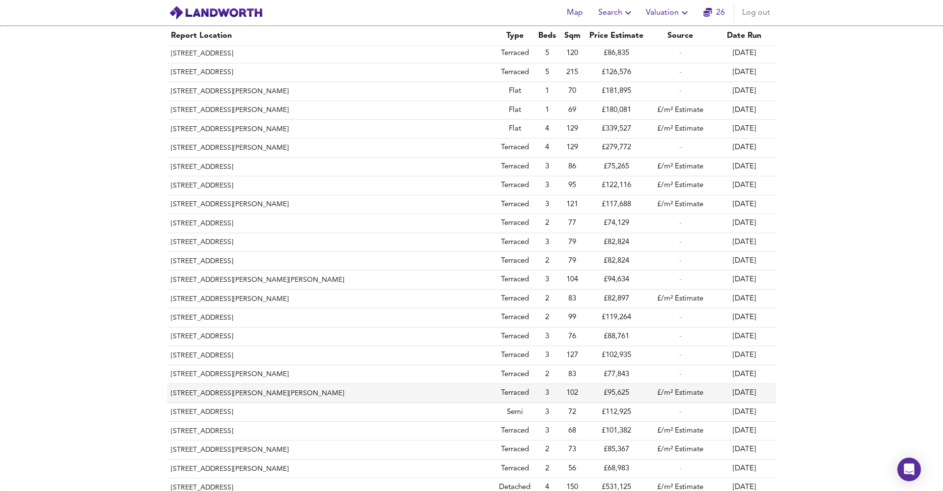
click at [234, 384] on th "11 Arthur Terrace, Bishop Auckland, Durham, DL14 6BL" at bounding box center [331, 393] width 328 height 19
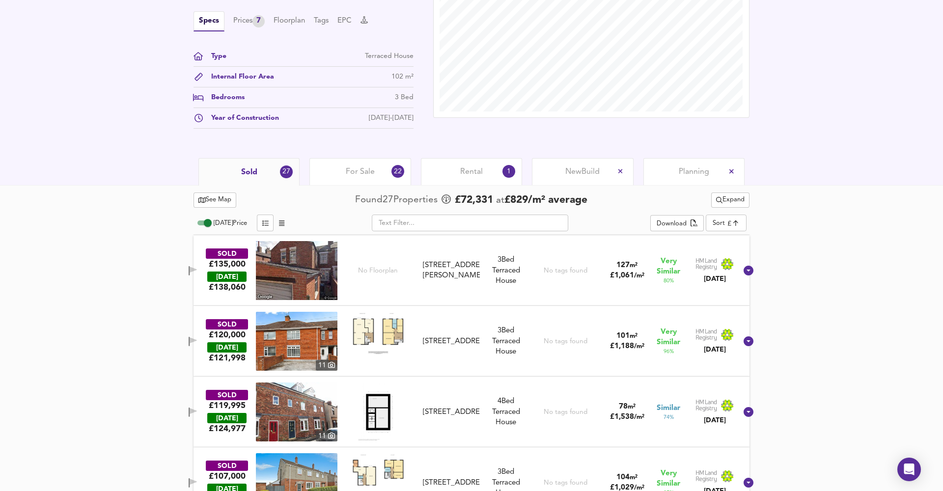
scroll to position [330, 0]
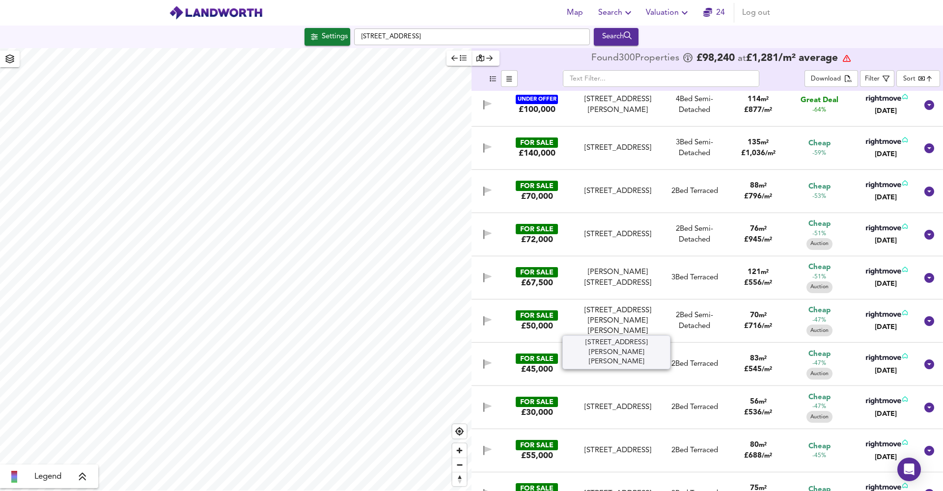
scroll to position [187, 0]
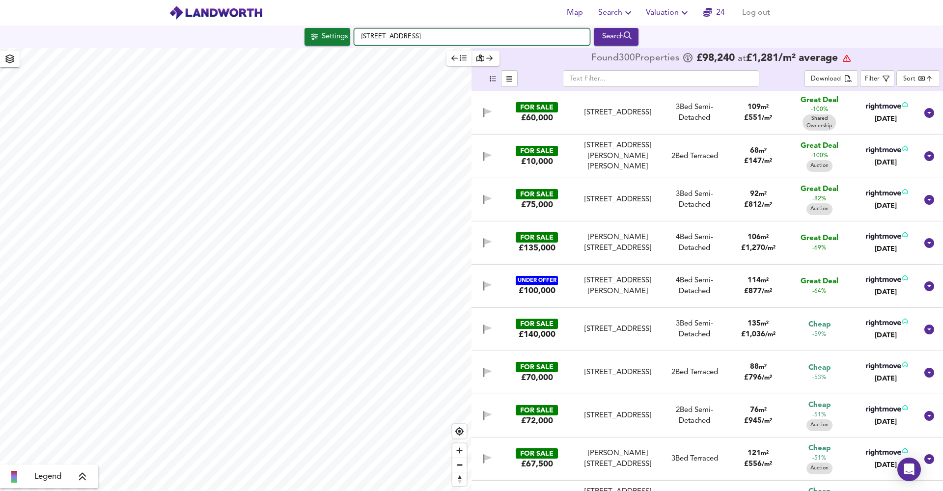
click at [471, 38] on input "Grindon Lane, TS21 1NG" at bounding box center [472, 36] width 236 height 17
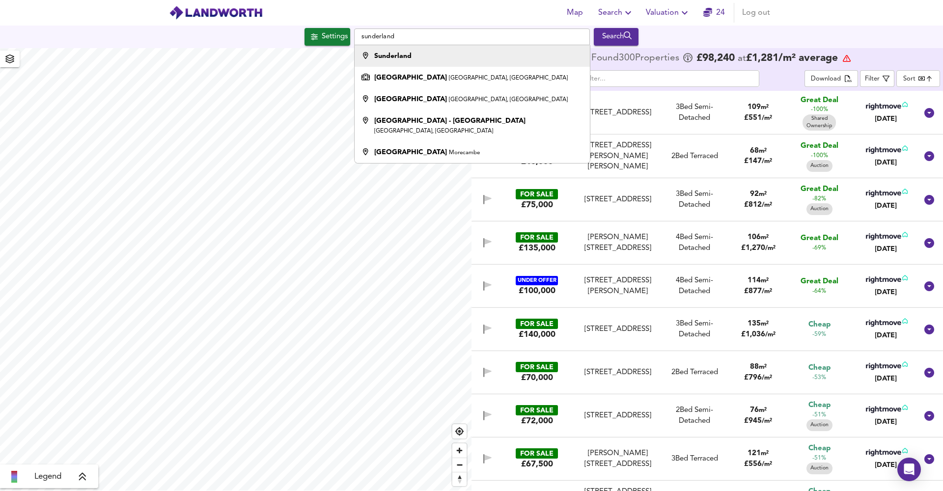
click at [461, 52] on li "Sunderland" at bounding box center [471, 56] width 235 height 22
type input "Sunderland"
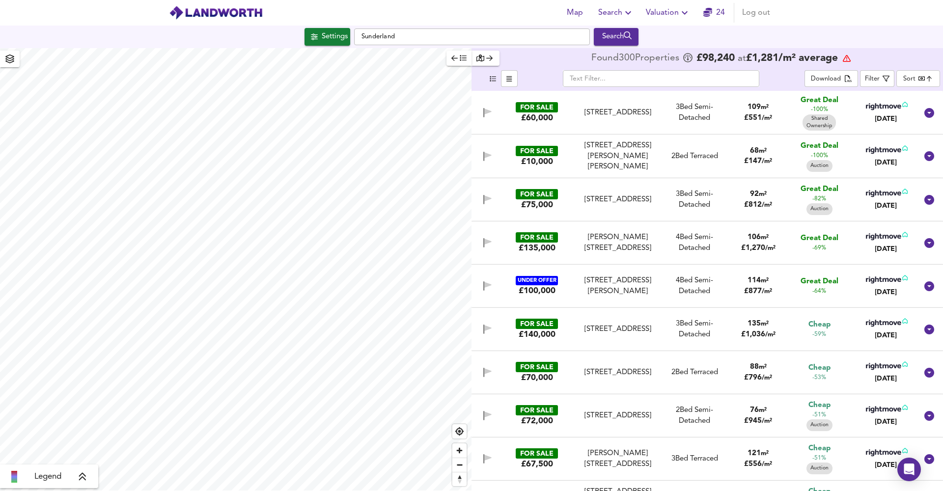
click at [597, 37] on div "Search" at bounding box center [616, 36] width 40 height 13
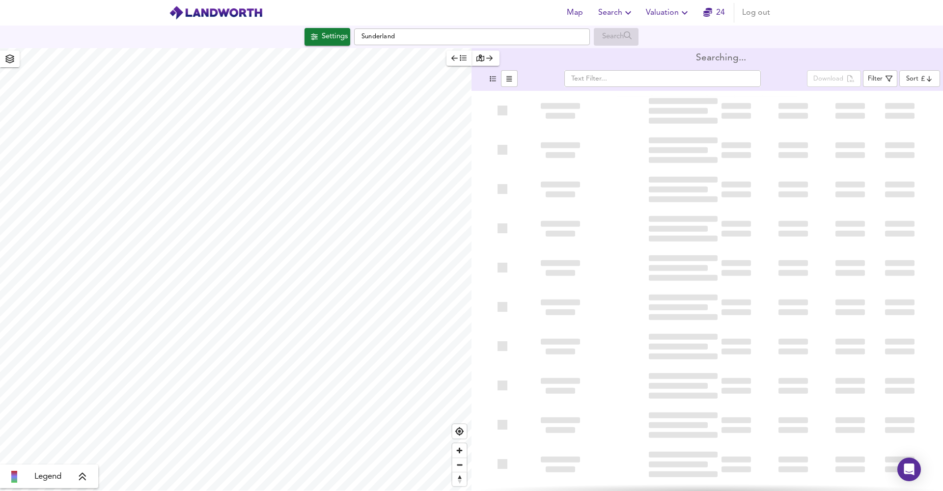
type input "bestdeal"
checkbox input "false"
checkbox input "true"
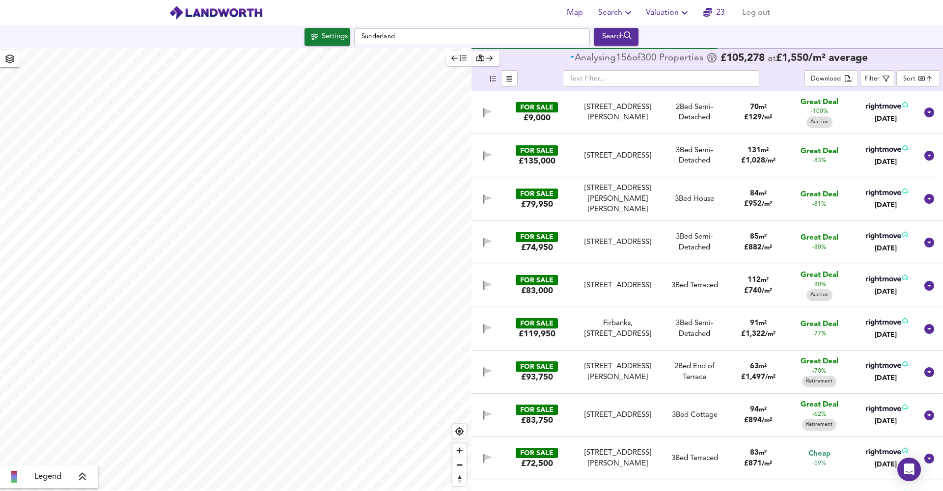
type input "5584"
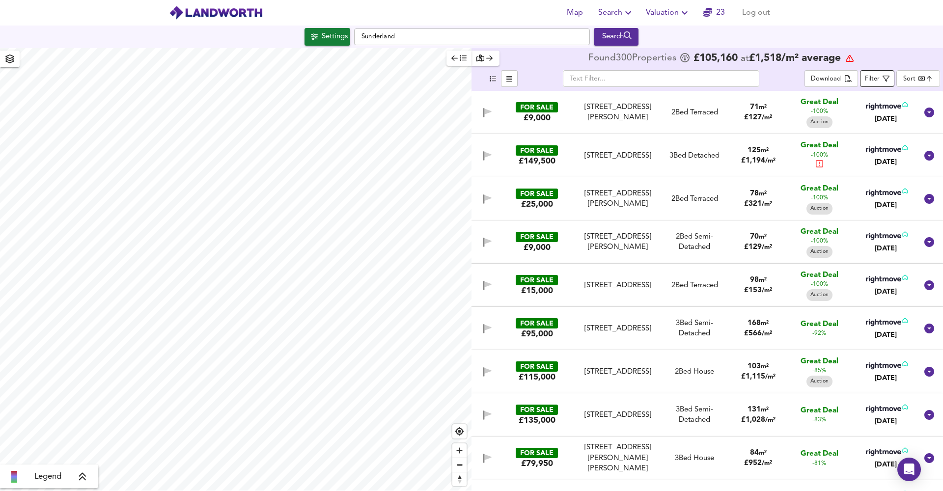
click at [880, 78] on span "Filter" at bounding box center [877, 79] width 25 height 12
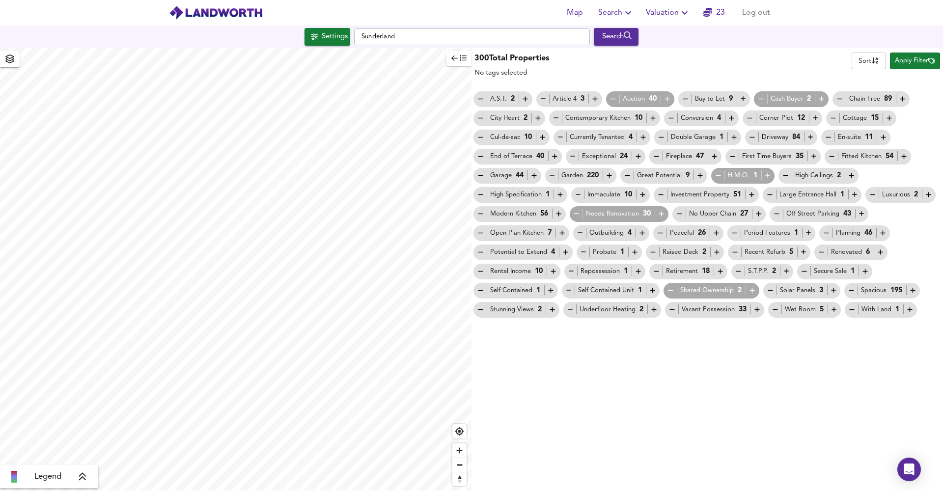
click at [557, 133] on icon "button" at bounding box center [560, 137] width 8 height 8
click at [476, 217] on span "Modern Kitchen 56" at bounding box center [519, 214] width 92 height 10
click at [482, 209] on div "Modern Kitchen 56" at bounding box center [519, 214] width 86 height 10
click at [481, 212] on icon "button" at bounding box center [480, 214] width 8 height 8
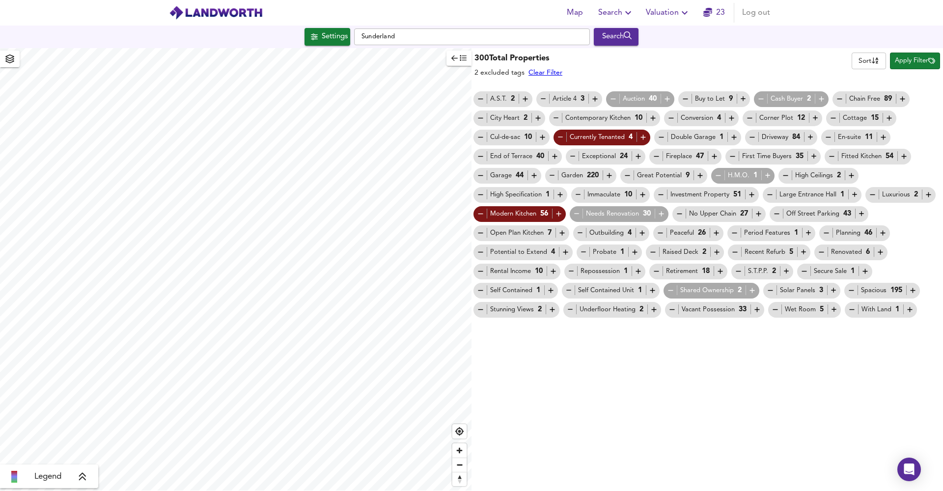
click at [668, 291] on icon "button" at bounding box center [670, 290] width 8 height 8
click at [658, 213] on icon "button" at bounding box center [661, 214] width 8 height 8
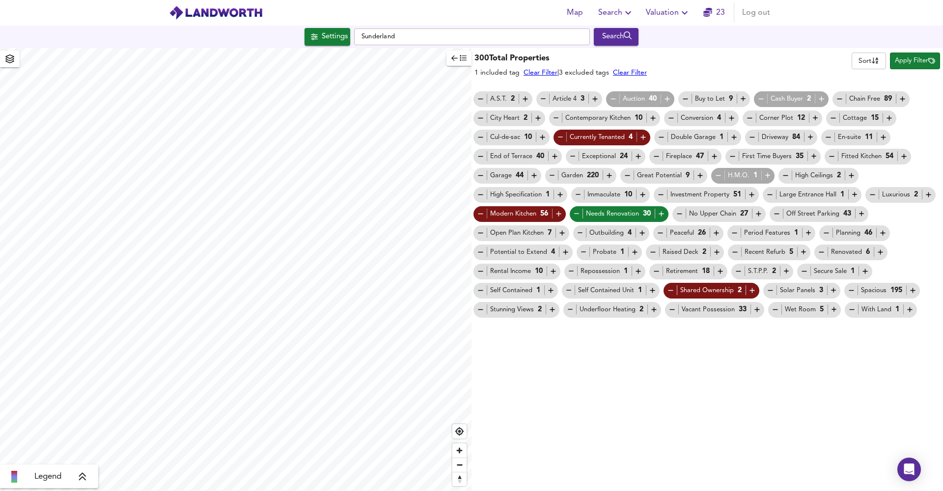
click at [482, 216] on icon "button" at bounding box center [480, 214] width 8 height 8
click at [559, 211] on icon "button" at bounding box center [558, 214] width 8 height 8
click at [482, 217] on icon "button" at bounding box center [480, 214] width 8 height 8
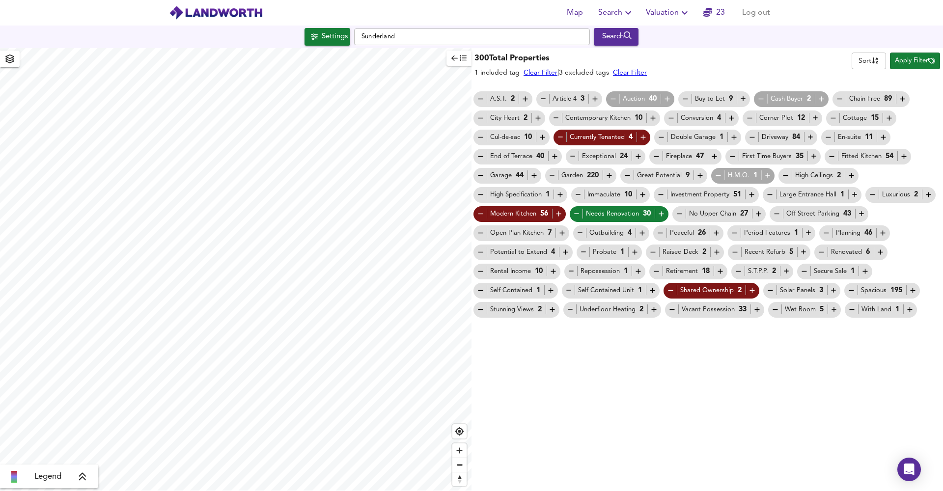
click at [898, 55] on button "Apply Filter" at bounding box center [915, 61] width 50 height 17
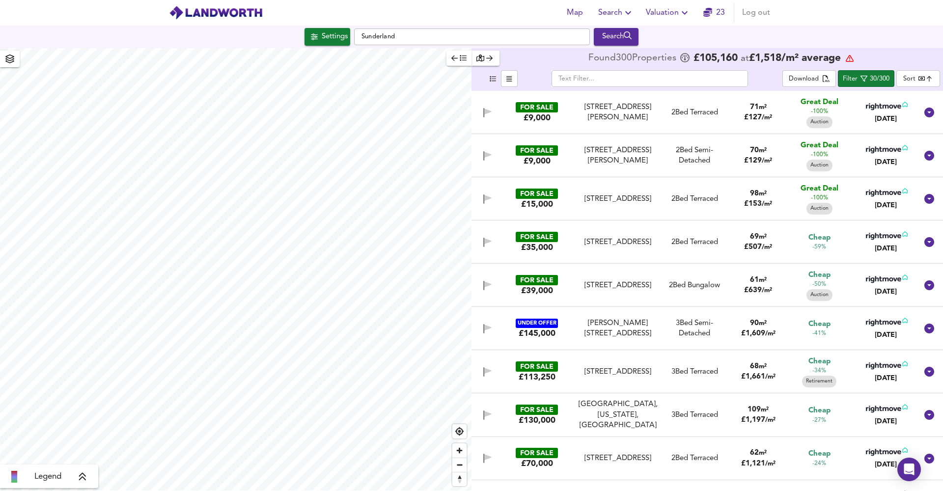
click at [566, 195] on div "FOR SALE £15,000" at bounding box center [537, 199] width 72 height 21
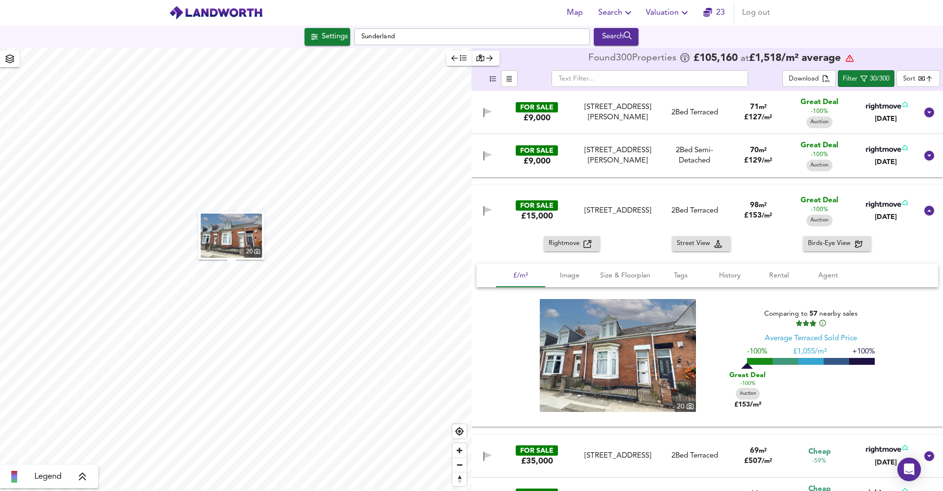
click at [584, 163] on div "Eighth Street, Peterlee, SR8 4LY" at bounding box center [617, 155] width 81 height 21
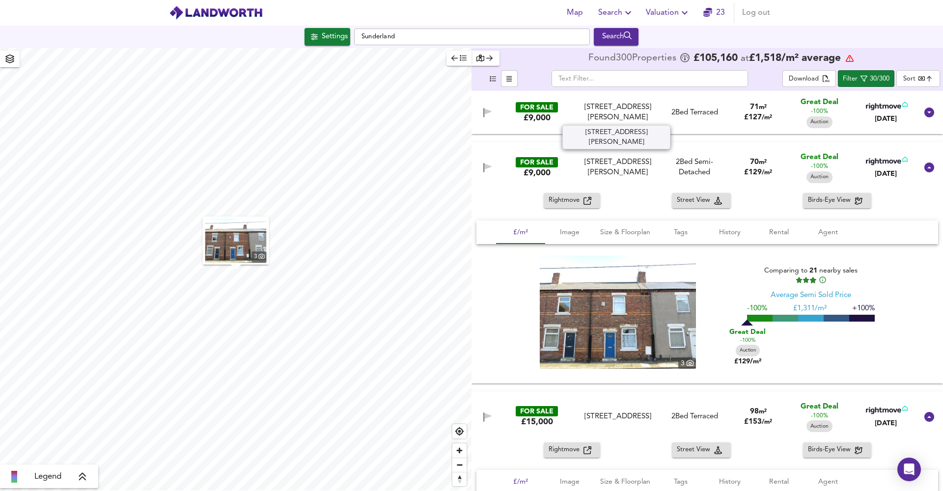
click at [579, 116] on div "Eighth Street, Peterlee, SR8 4LY" at bounding box center [617, 112] width 81 height 21
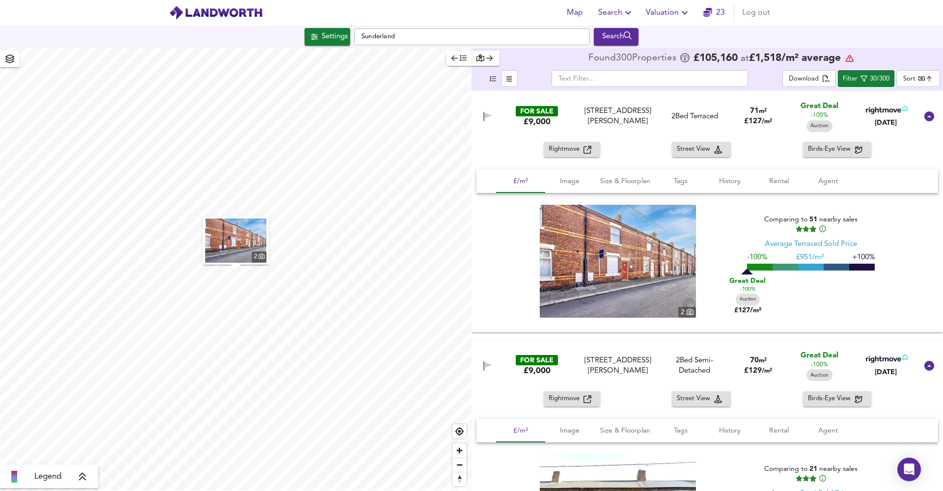
click at [576, 104] on div "FOR SALE £9,000 Eighth Street, Peterlee, SR8 4LY Eighth Street, Peterlee, SR8 4…" at bounding box center [695, 116] width 444 height 31
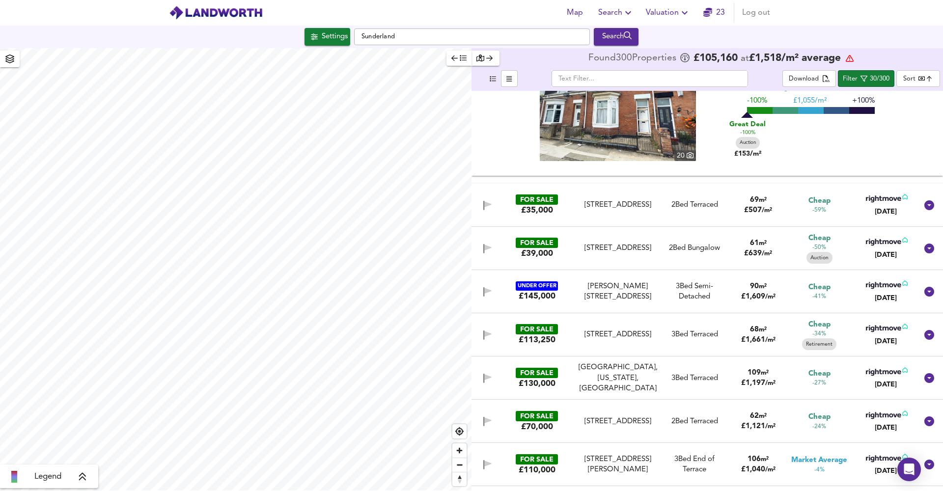
scroll to position [490, 0]
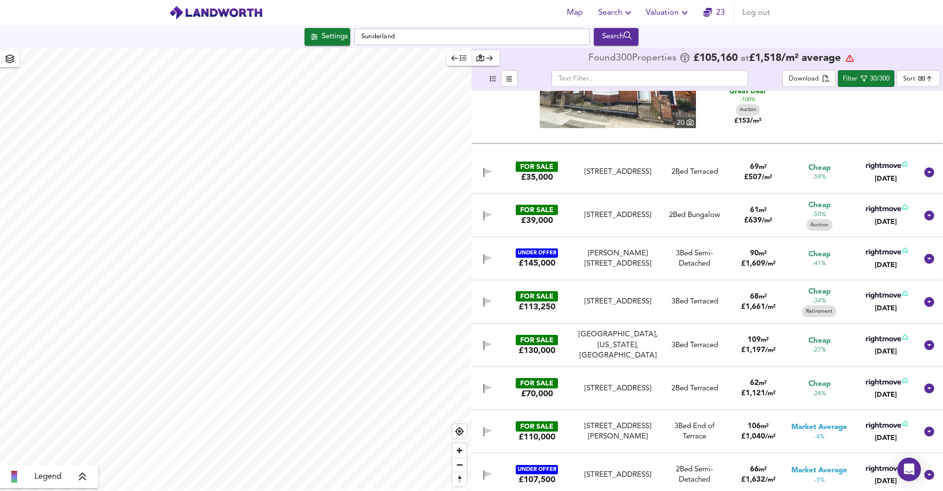
click at [577, 220] on div "30 Warennes Street, Sunderland, Tyne and Wear SR4 6PA" at bounding box center [617, 215] width 81 height 10
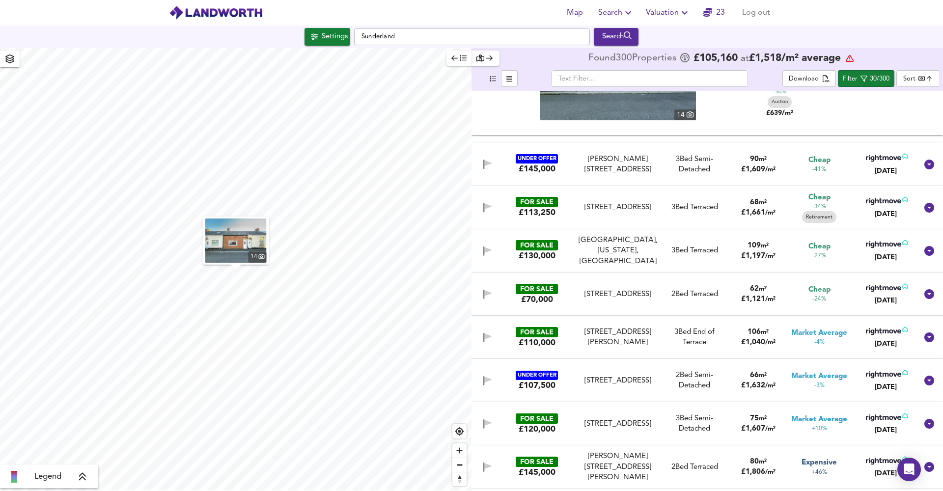
scroll to position [799, 0]
click at [569, 301] on div "FOR SALE £70,000 Pinner Place, Walker, Newcastle upon Tyne, Tyne and Wear, NE6 …" at bounding box center [695, 293] width 444 height 31
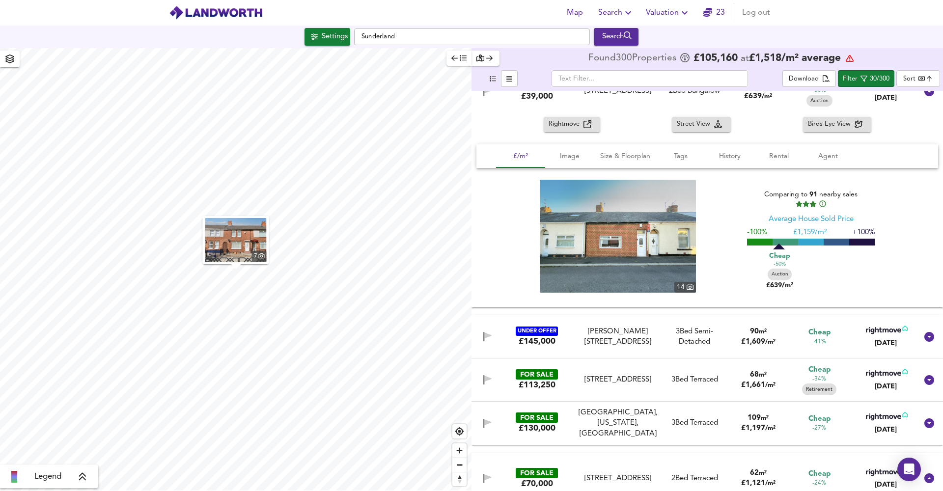
scroll to position [264, 0]
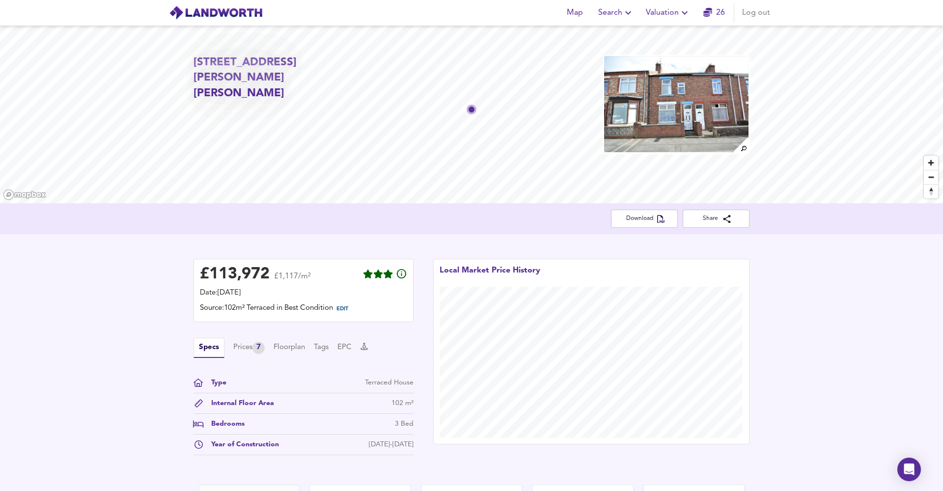
click at [668, 17] on span "Valuation" at bounding box center [668, 13] width 45 height 14
click at [676, 50] on li "Valuation Report History" at bounding box center [667, 53] width 117 height 18
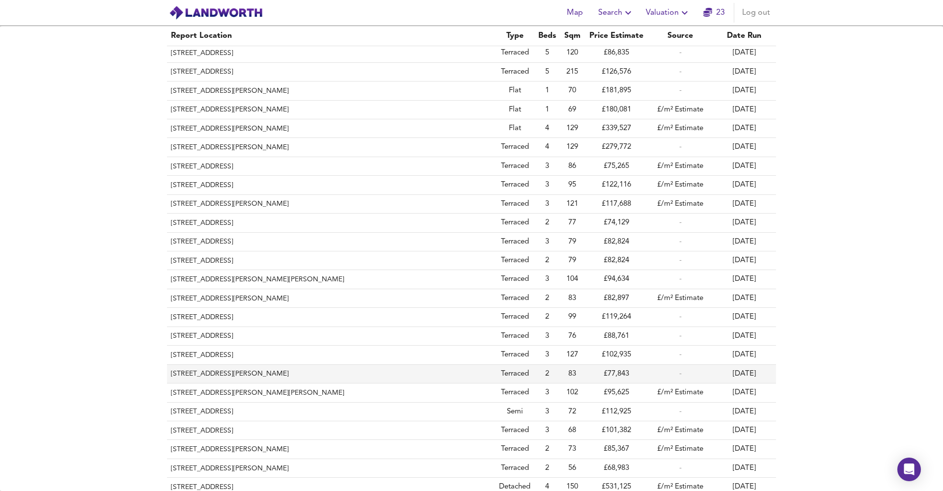
scroll to position [96, 0]
click at [242, 388] on th "[STREET_ADDRESS][PERSON_NAME][PERSON_NAME]" at bounding box center [331, 393] width 328 height 19
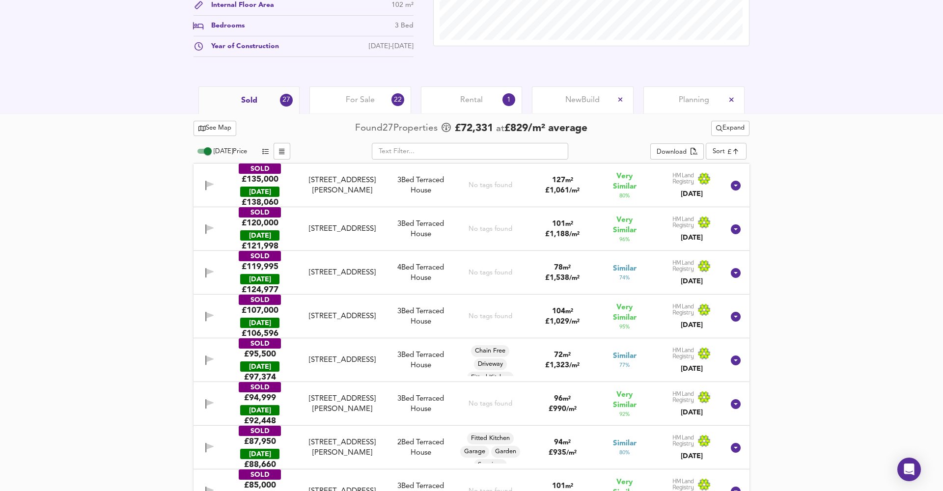
scroll to position [400, 0]
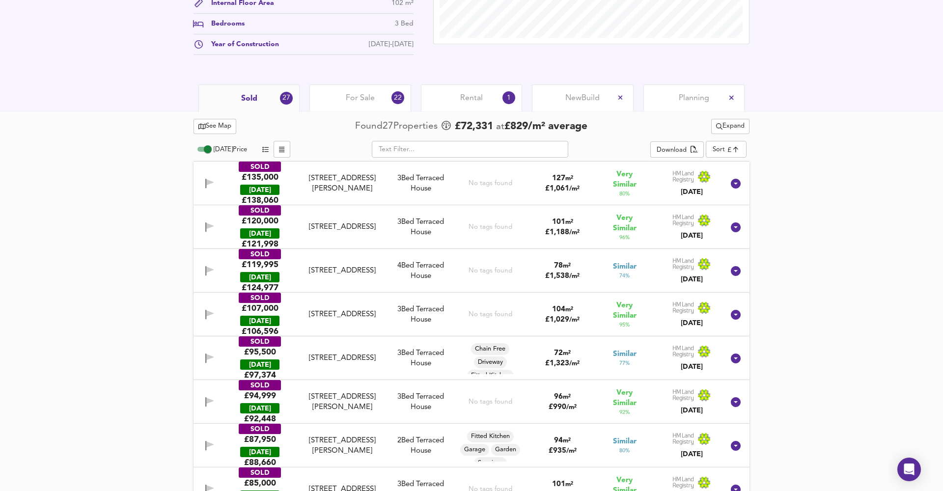
click at [439, 228] on div "3 Bed [GEOGRAPHIC_DATA]" at bounding box center [420, 227] width 65 height 21
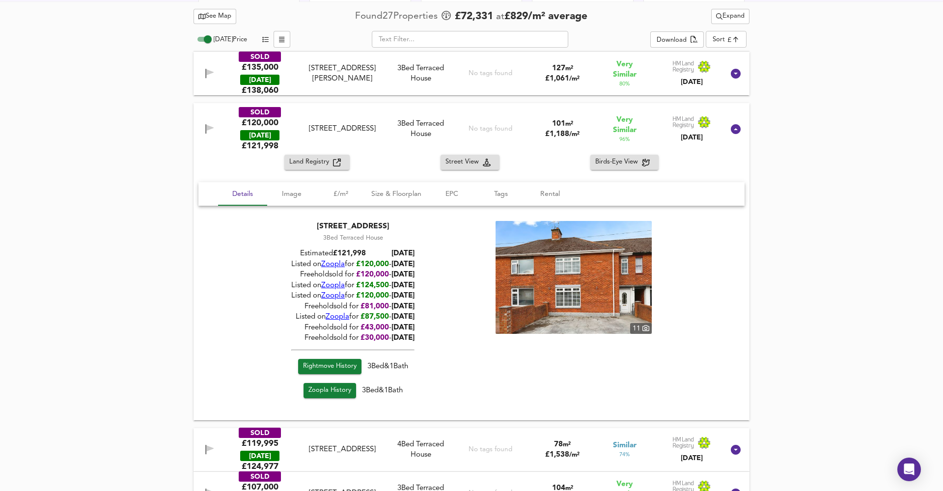
scroll to position [512, 0]
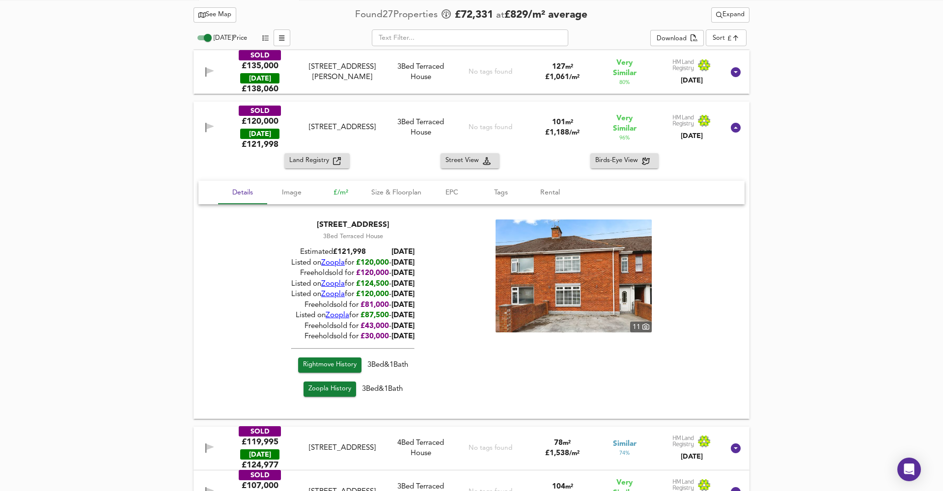
click at [330, 192] on span "£/m²" at bounding box center [340, 193] width 37 height 12
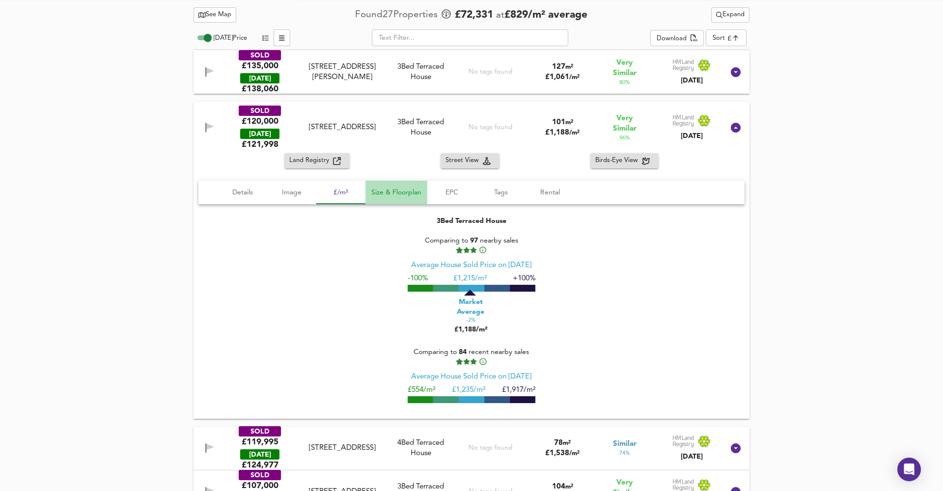
click at [402, 191] on span "Size & Floorplan" at bounding box center [396, 193] width 50 height 12
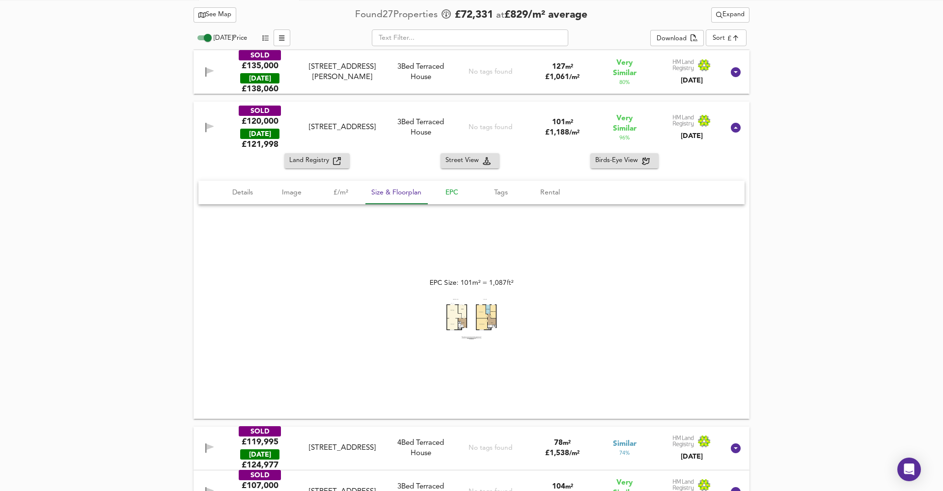
click at [453, 187] on span "EPC" at bounding box center [451, 193] width 37 height 12
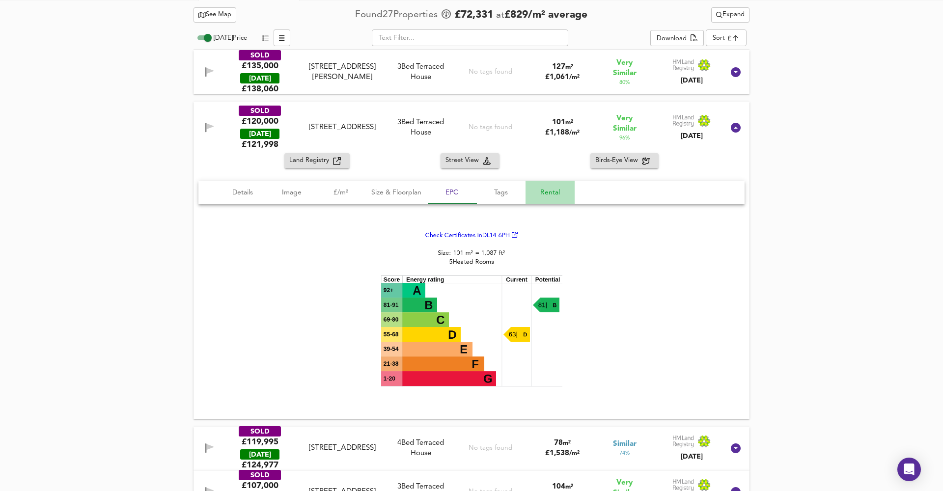
click at [574, 195] on button "Rental" at bounding box center [549, 193] width 49 height 24
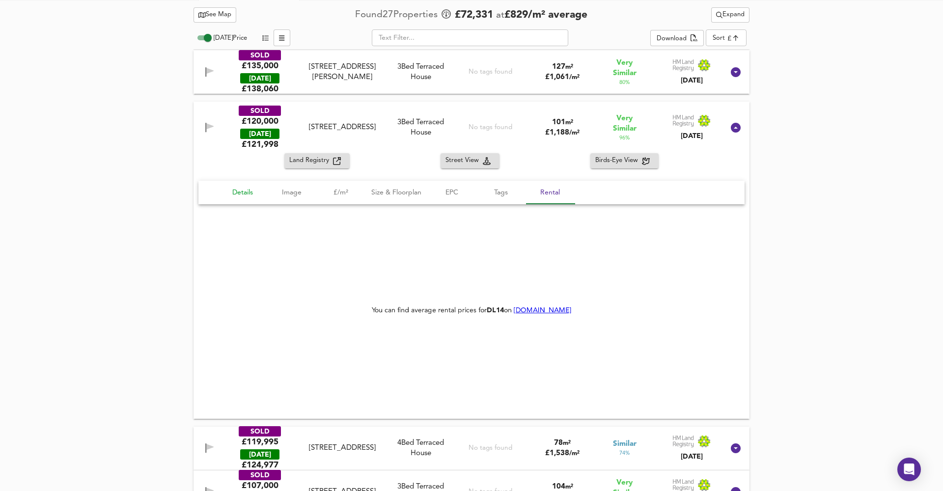
click at [235, 190] on span "Details" at bounding box center [242, 193] width 37 height 12
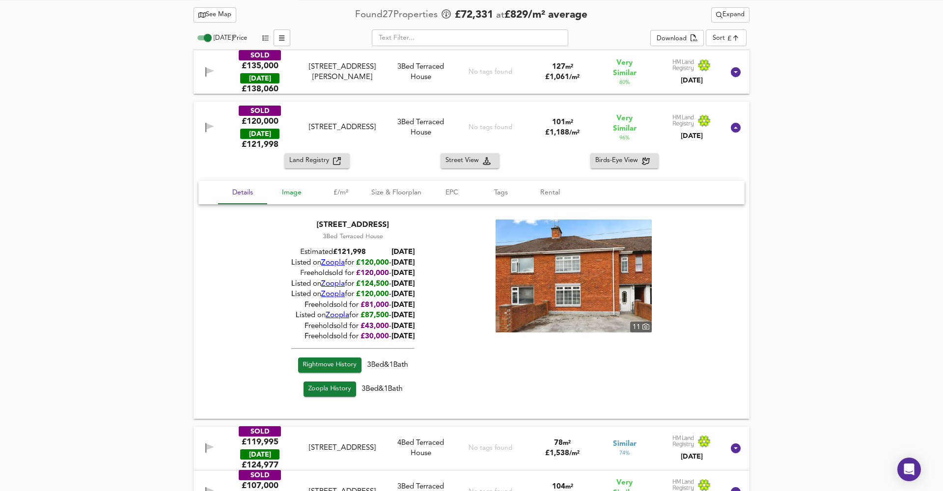
click at [275, 184] on button "Image" at bounding box center [291, 193] width 49 height 24
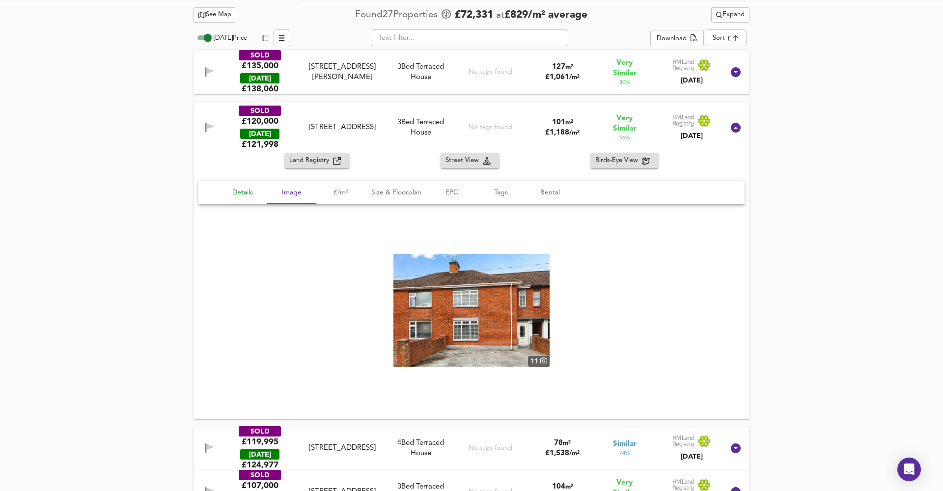
click at [251, 189] on span "Details" at bounding box center [242, 193] width 37 height 12
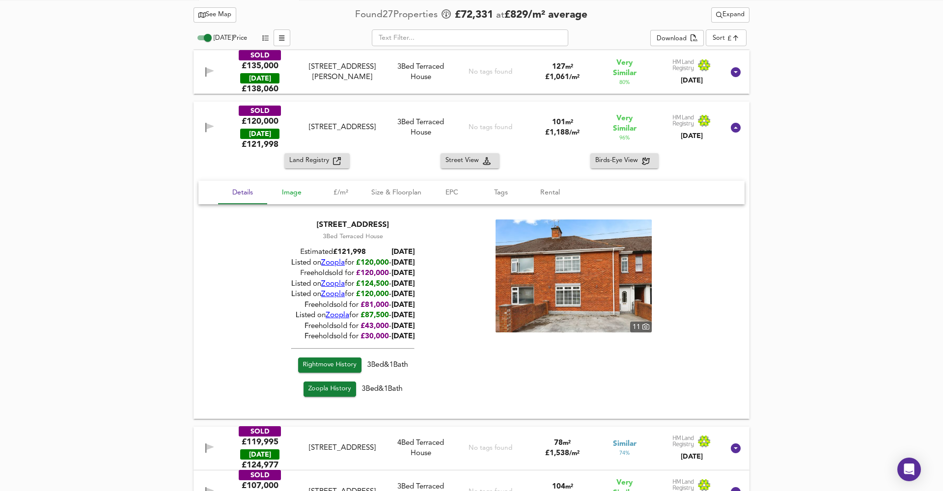
click at [299, 186] on button "Image" at bounding box center [291, 193] width 49 height 24
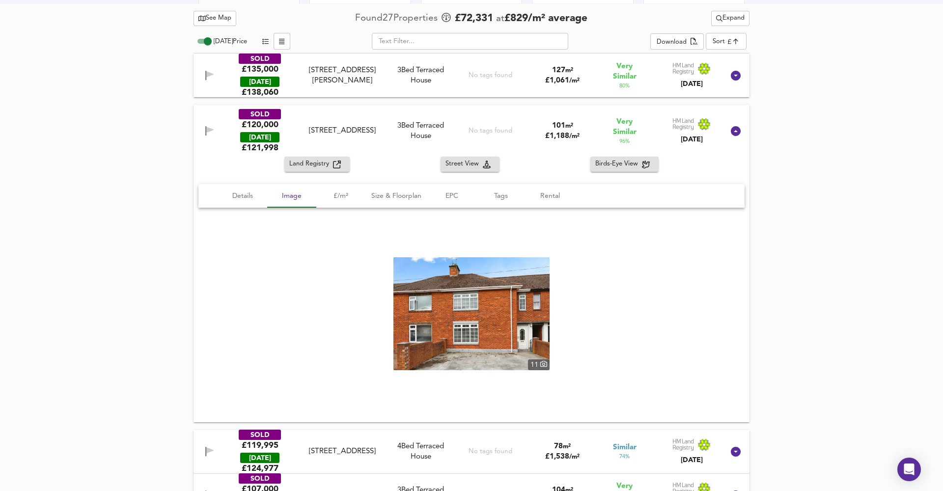
scroll to position [508, 0]
click at [329, 178] on div "Land Registry Street View Birds-Eye View Details Image £/m² Size & Floorplan EP…" at bounding box center [471, 289] width 556 height 265
click at [329, 187] on button "£/m²" at bounding box center [340, 197] width 49 height 24
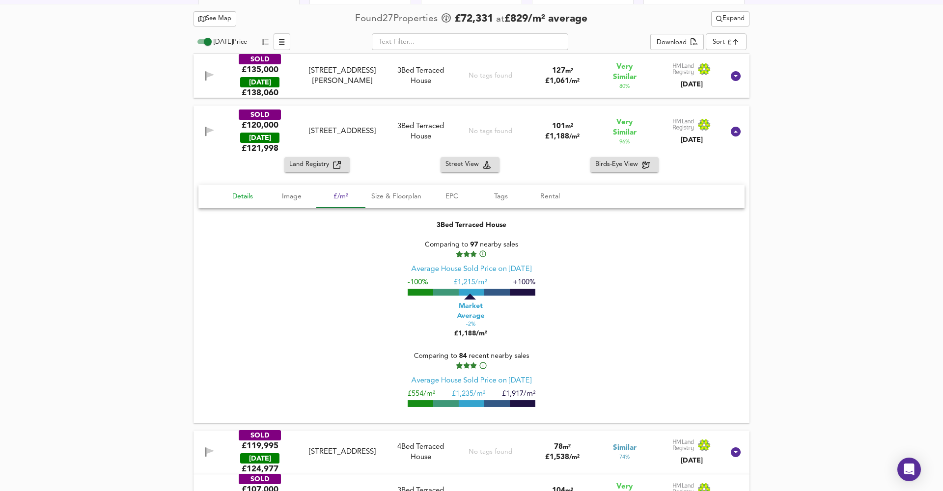
click at [238, 195] on span "Details" at bounding box center [242, 196] width 37 height 12
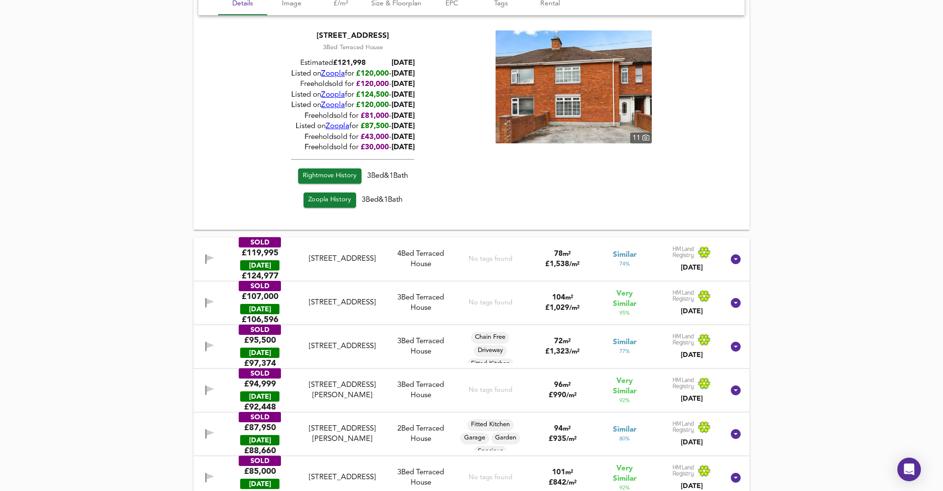
scroll to position [698, 0]
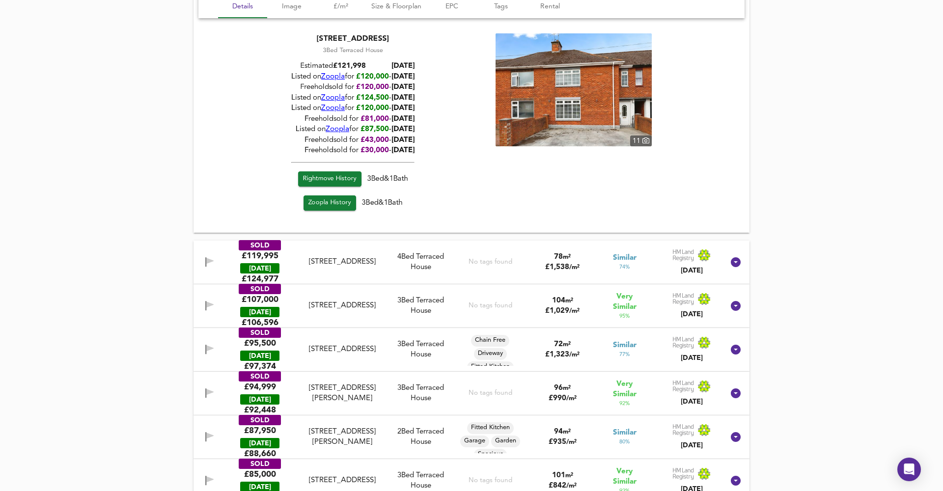
click at [469, 291] on div "No tags found" at bounding box center [490, 306] width 44 height 32
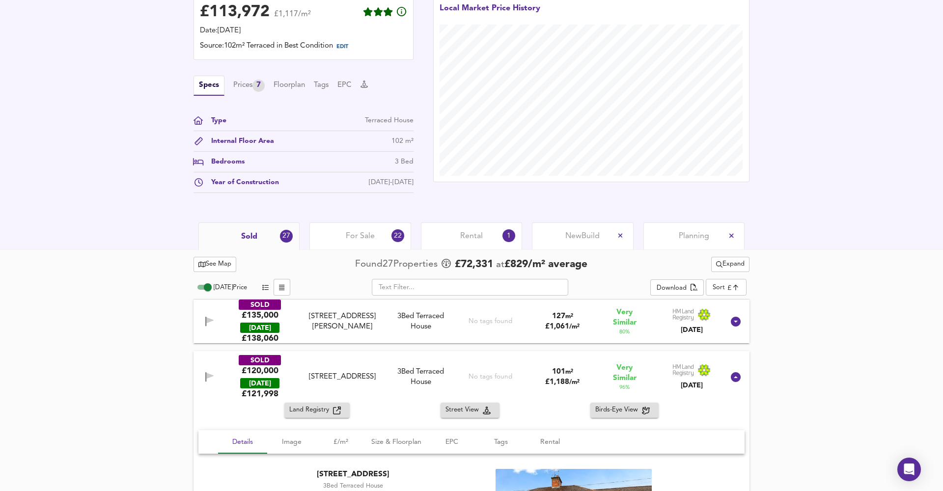
scroll to position [335, 0]
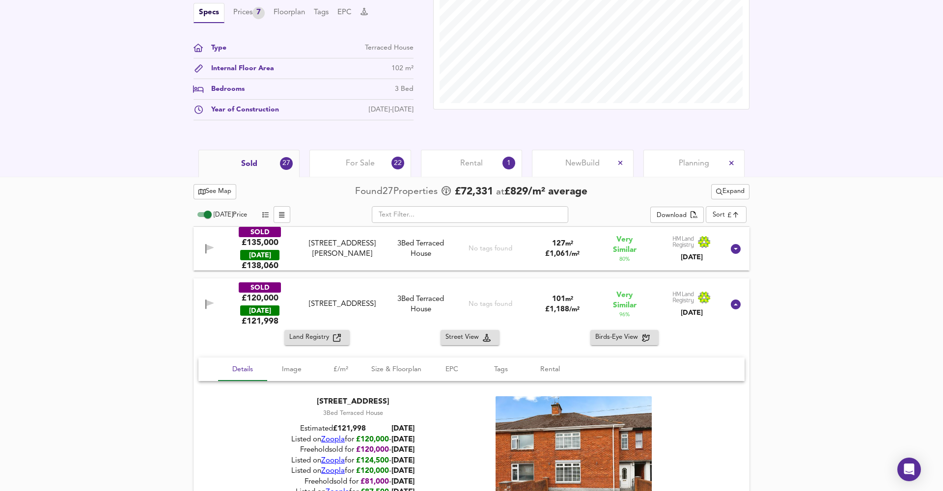
click at [301, 286] on div "SOLD £120,000 [DATE] £ 121,998 [STREET_ADDRESS] [STREET_ADDRESS] 3 Bed Terraced…" at bounding box center [471, 304] width 556 height 52
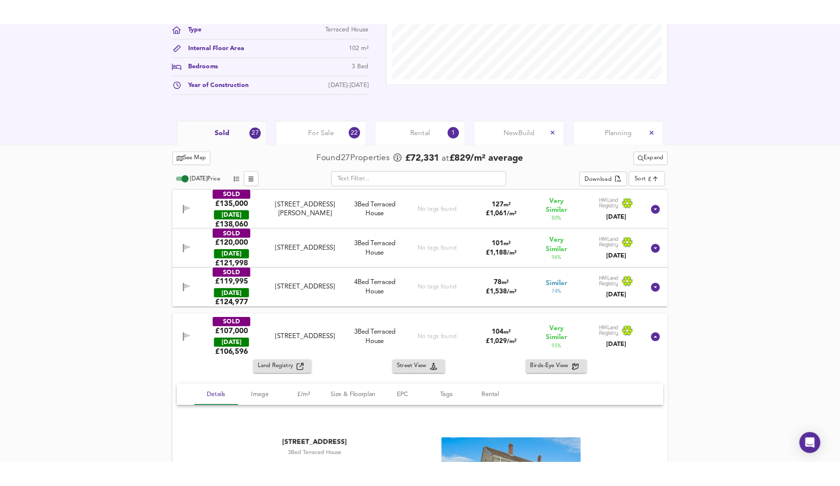
scroll to position [377, 0]
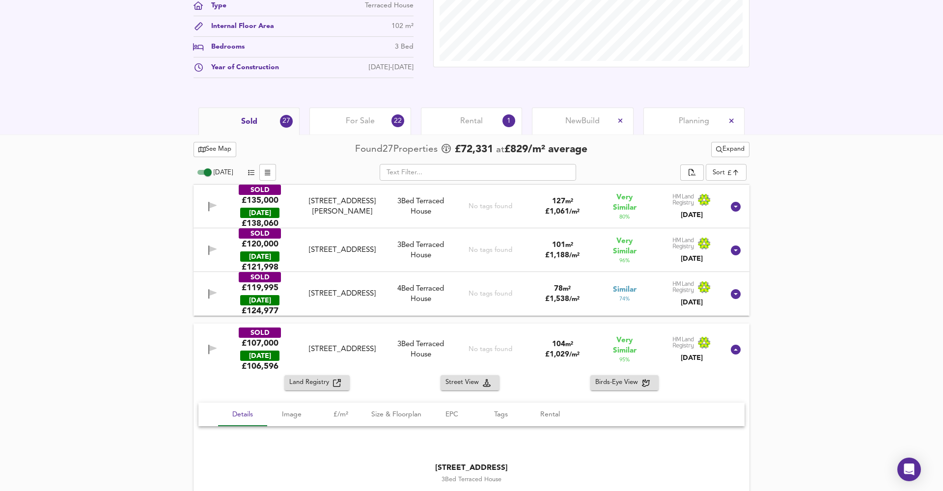
drag, startPoint x: 904, startPoint y: 26, endPoint x: 789, endPoint y: 112, distance: 144.1
click at [789, 112] on div "Sold 27 For Sale 22 Rental 1 New Build Planning" at bounding box center [471, 121] width 943 height 27
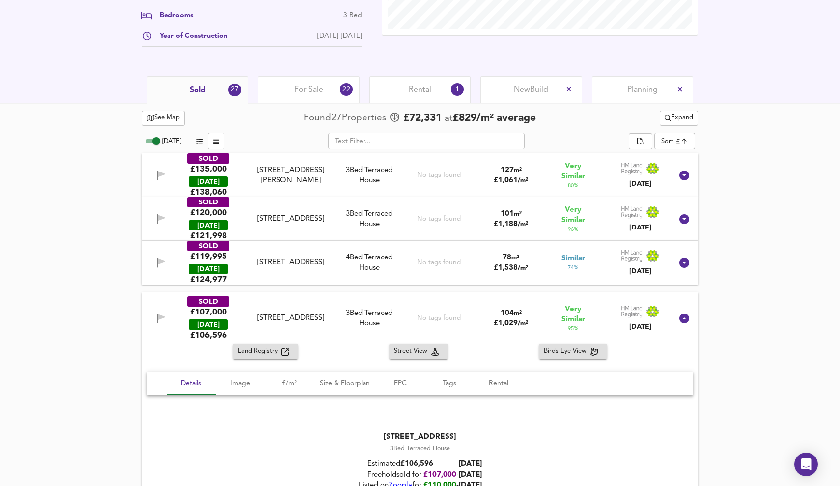
scroll to position [409, 0]
